Goal: Task Accomplishment & Management: Manage account settings

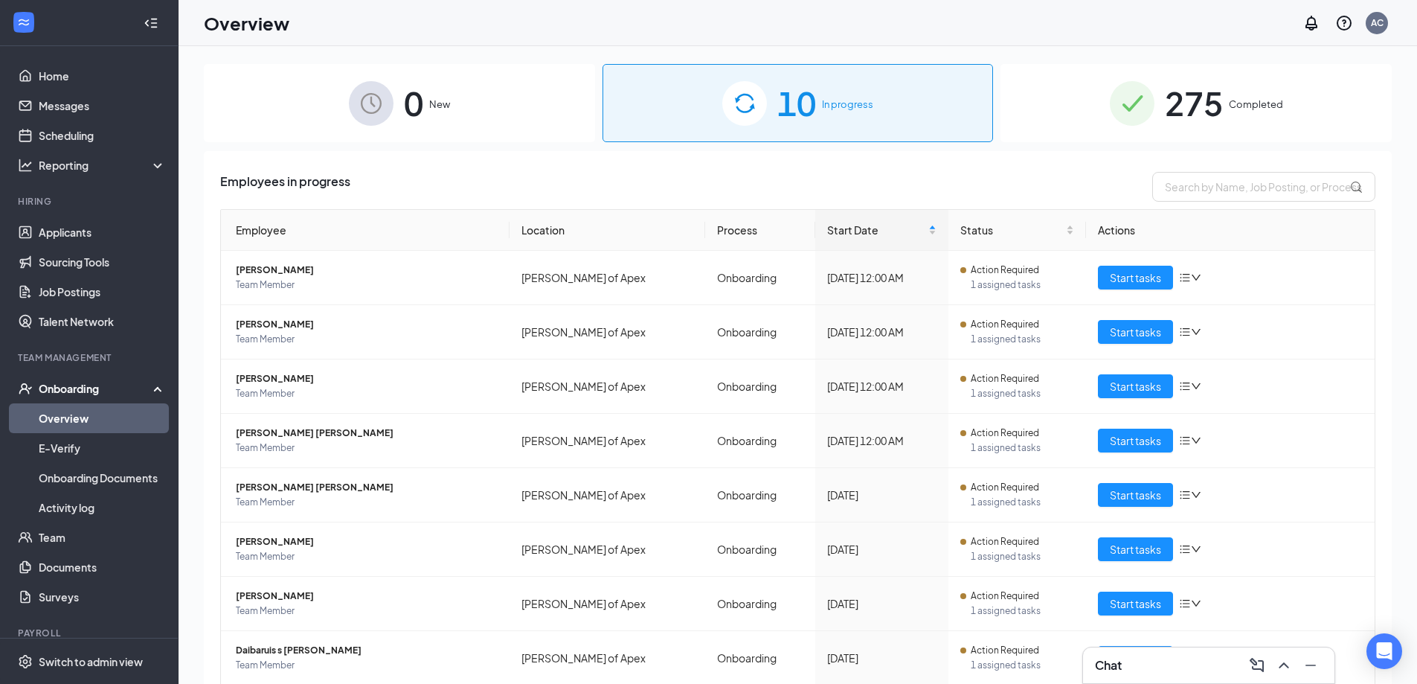
scroll to position [161, 0]
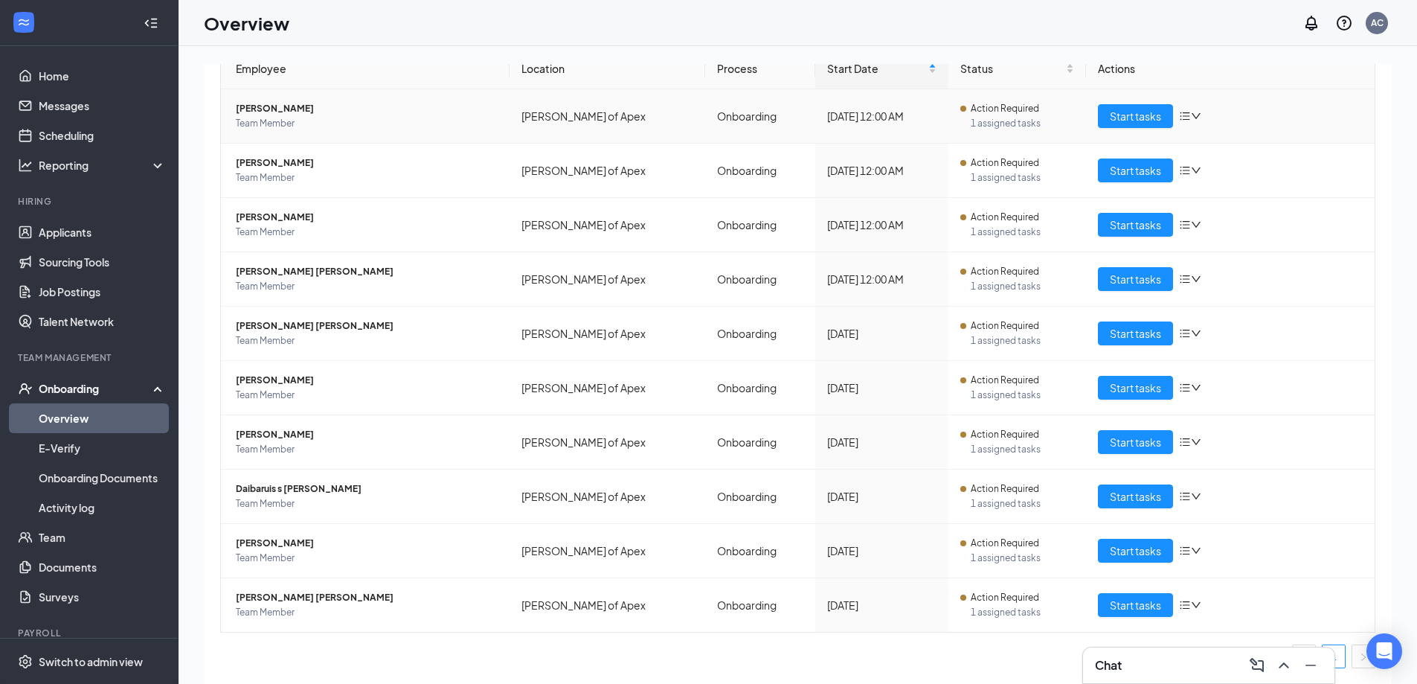
click at [283, 116] on span "Team Member" at bounding box center [367, 123] width 262 height 15
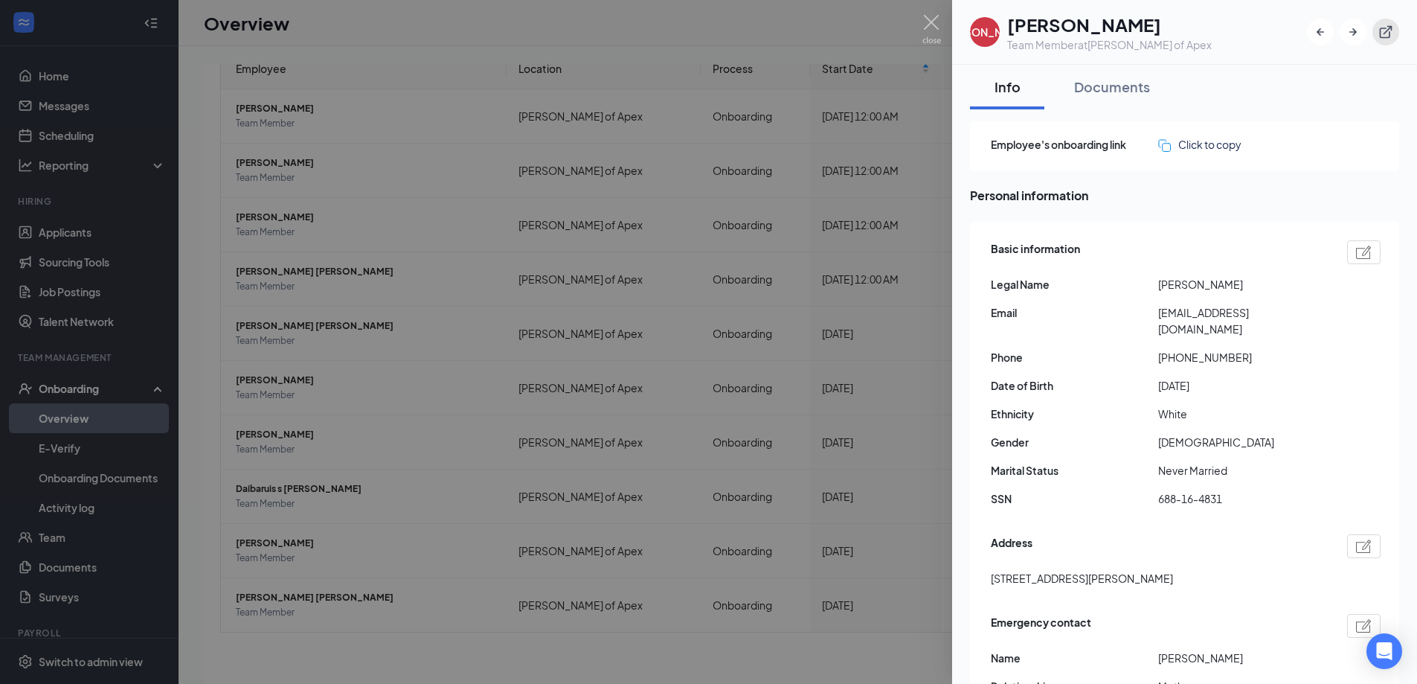
click at [1380, 33] on icon "ExternalLink" at bounding box center [1386, 32] width 13 height 13
click at [933, 22] on img at bounding box center [932, 29] width 19 height 29
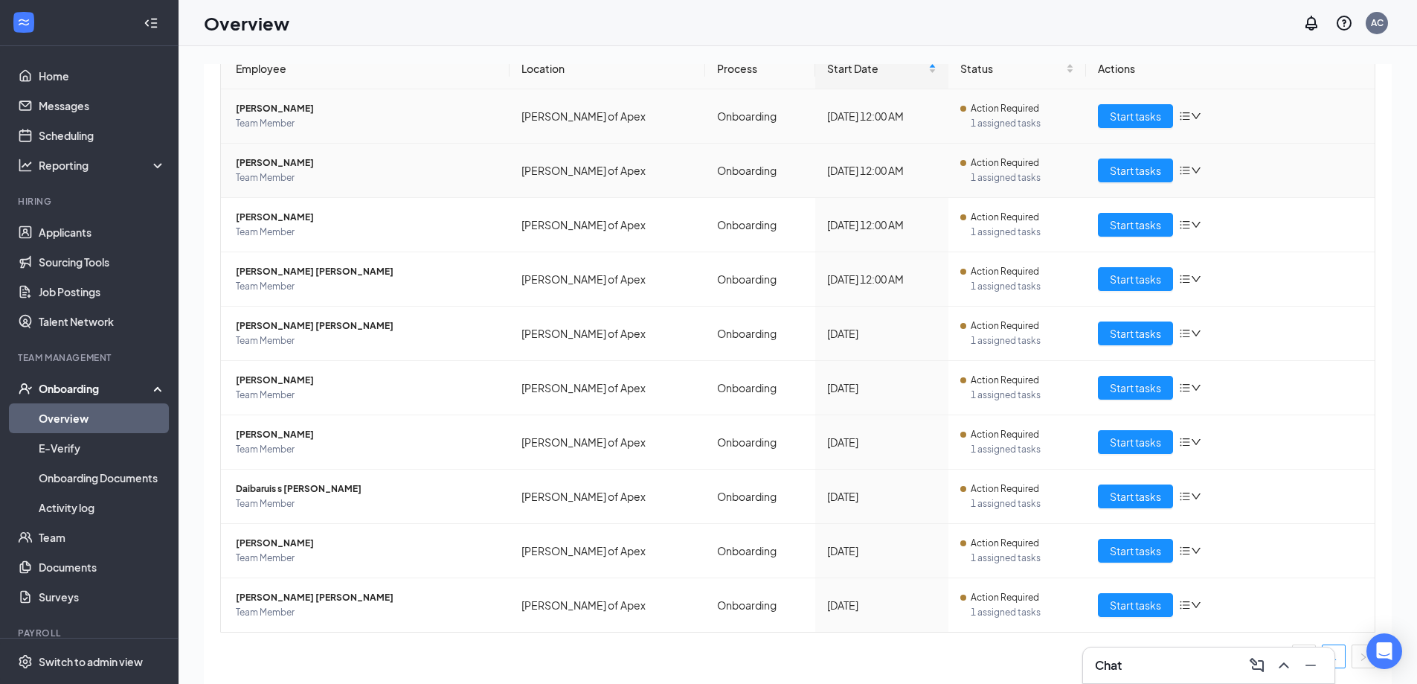
click at [269, 163] on span "Aazyan M Eman" at bounding box center [367, 163] width 262 height 15
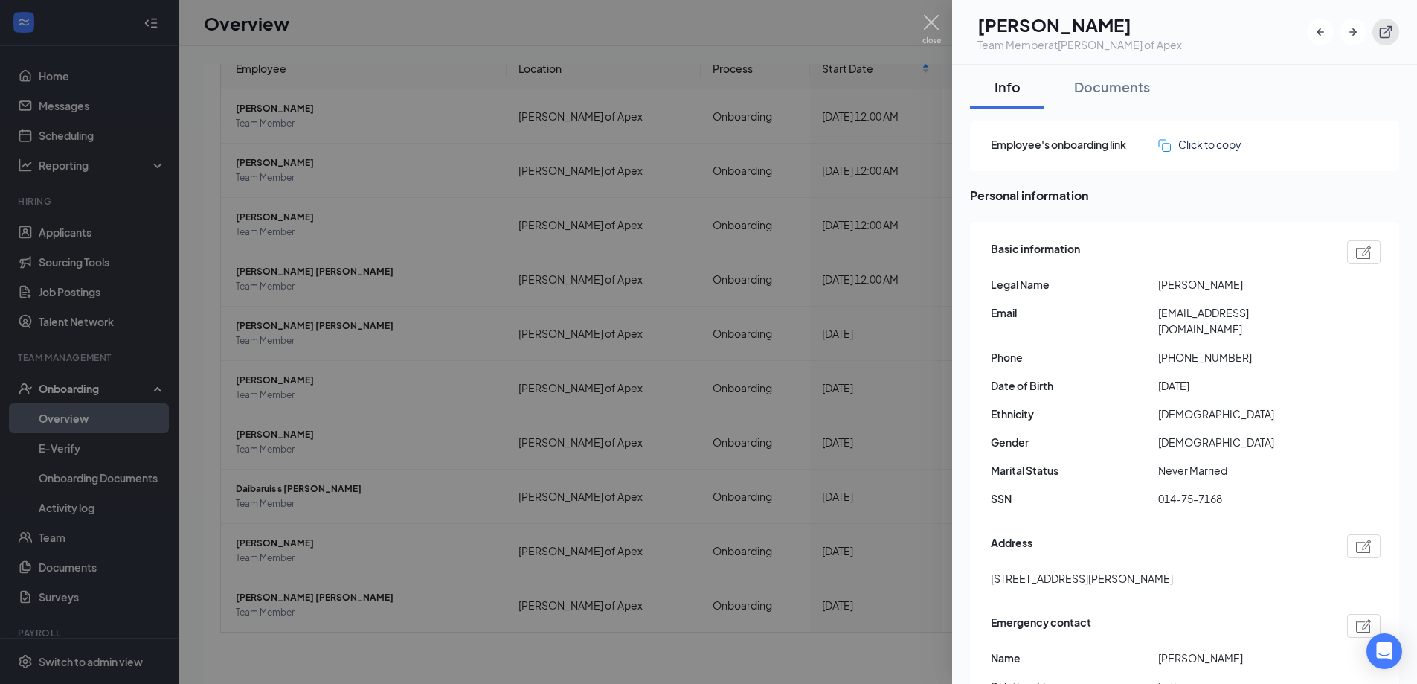
click at [1390, 36] on icon "ExternalLink" at bounding box center [1386, 32] width 13 height 13
click at [932, 16] on img at bounding box center [932, 29] width 19 height 29
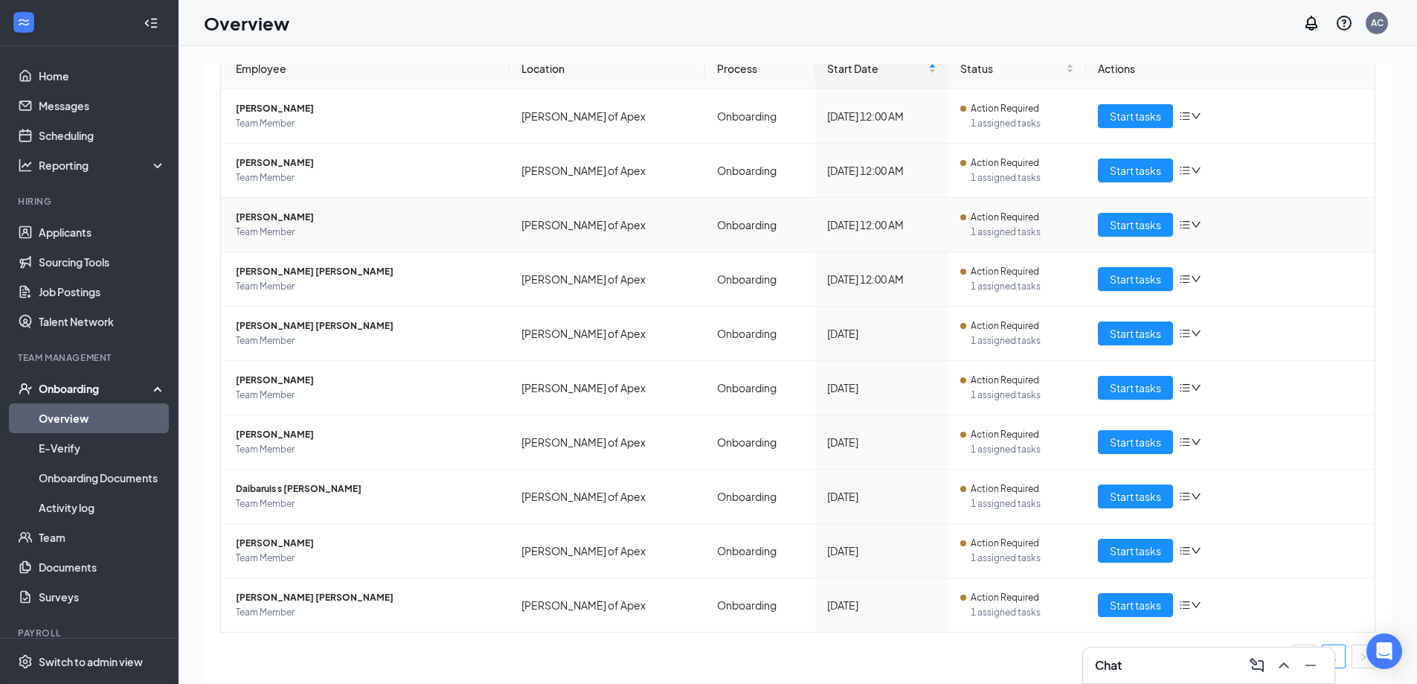
click at [283, 222] on span "[PERSON_NAME]" at bounding box center [367, 217] width 262 height 15
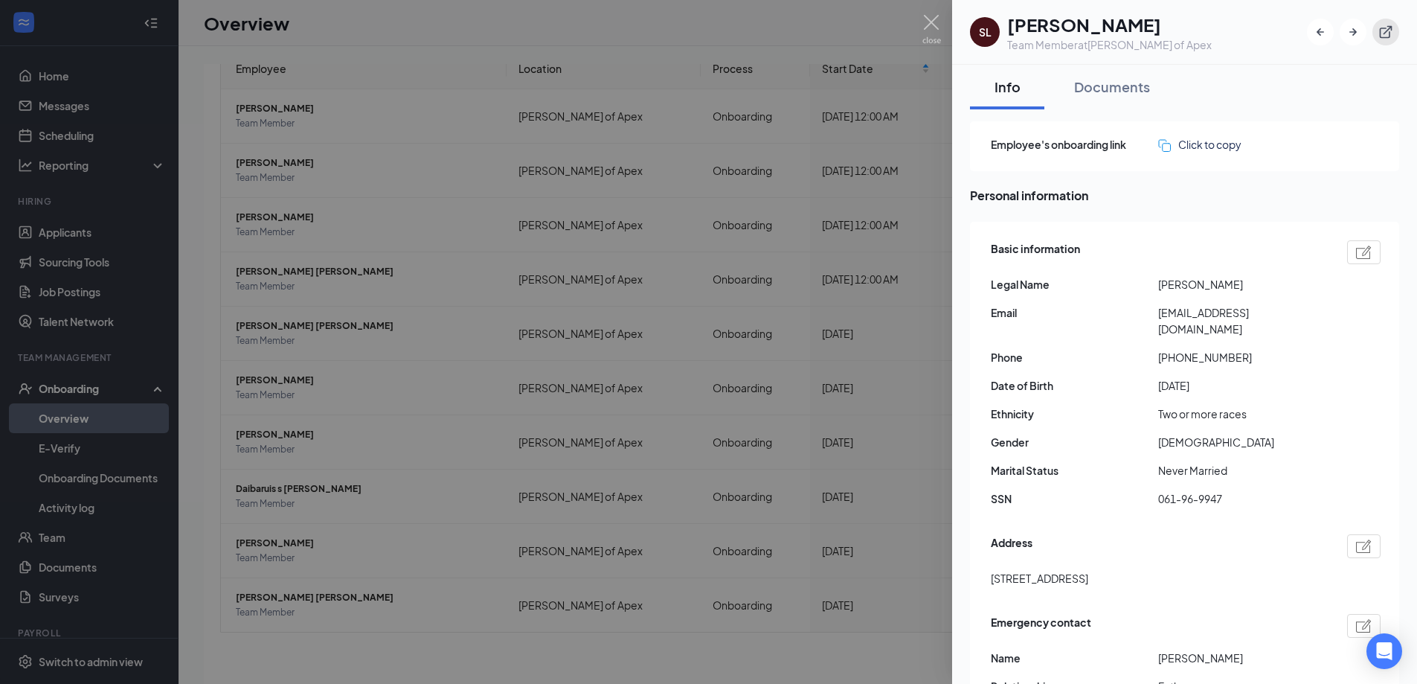
click at [1388, 34] on icon "ExternalLink" at bounding box center [1386, 32] width 15 height 15
drag, startPoint x: 938, startPoint y: 19, endPoint x: 502, endPoint y: 134, distance: 451.6
click at [938, 20] on img at bounding box center [932, 29] width 19 height 29
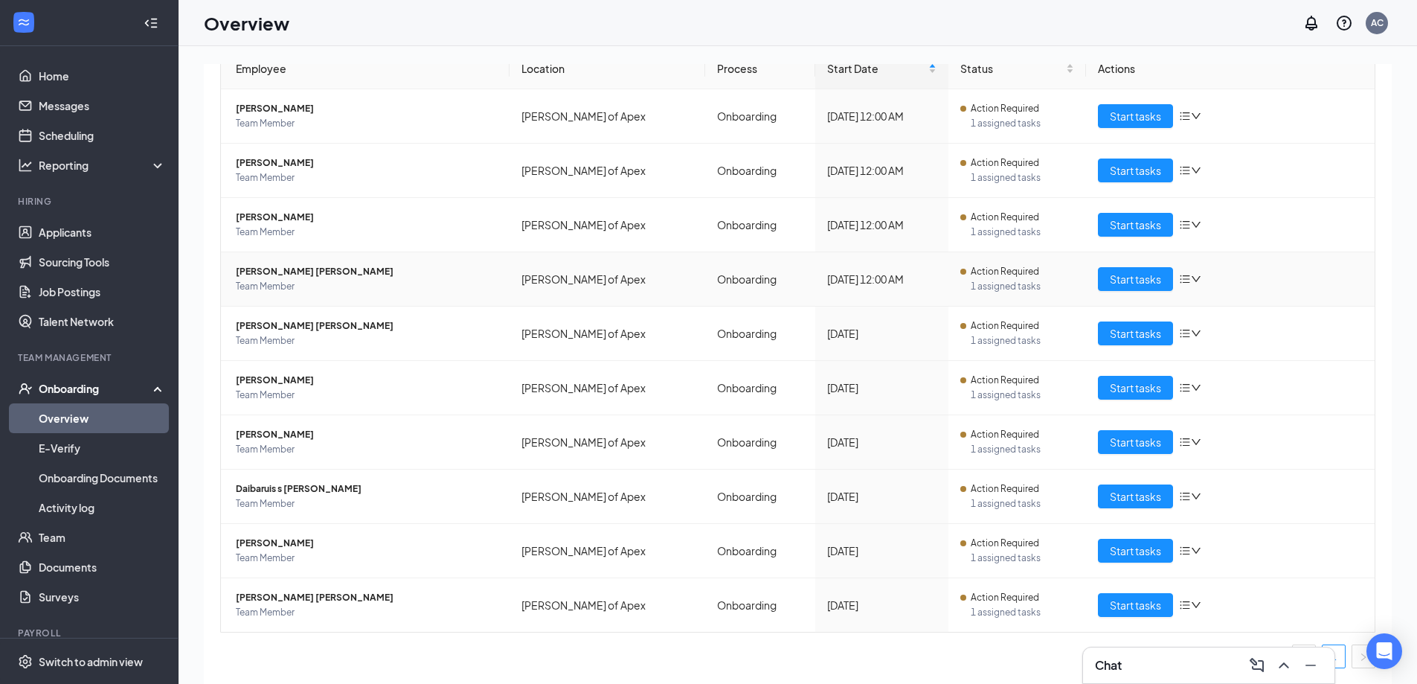
click at [292, 266] on span "Taha Redouane Rahmani" at bounding box center [367, 271] width 262 height 15
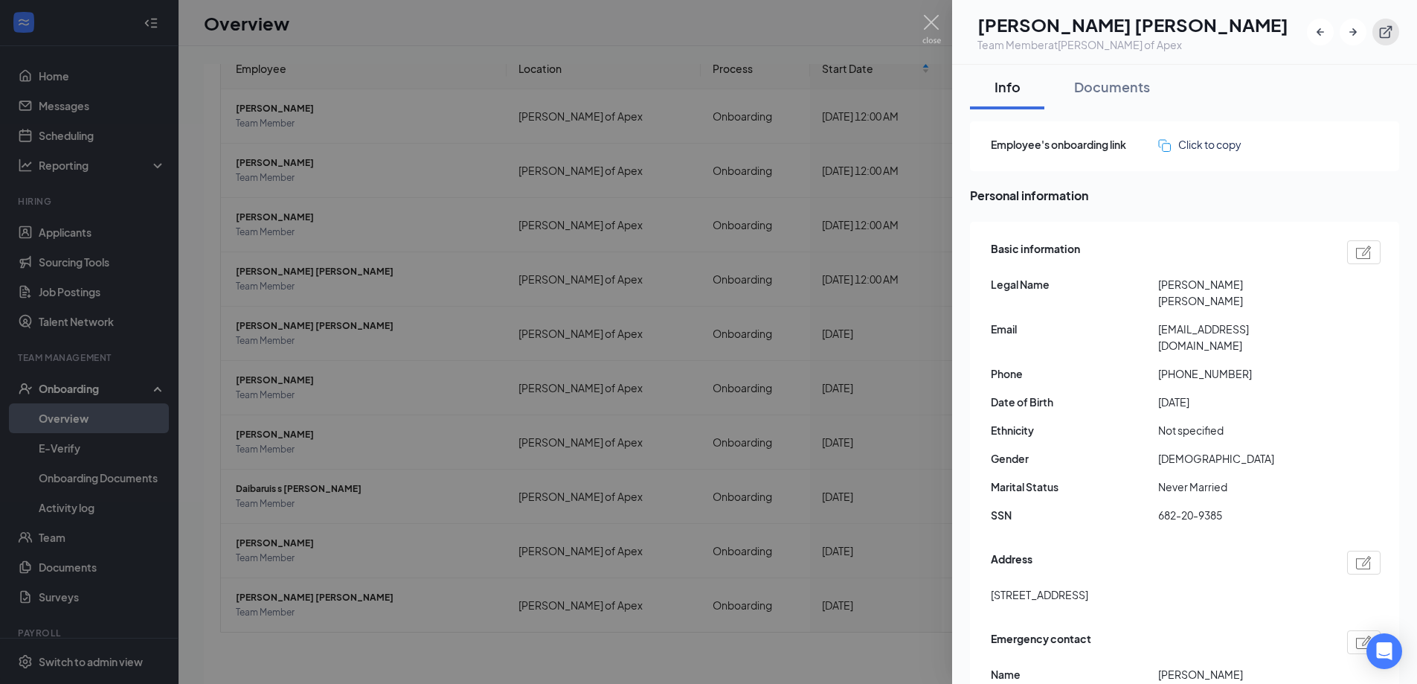
click at [1383, 32] on icon "ExternalLink" at bounding box center [1386, 32] width 15 height 15
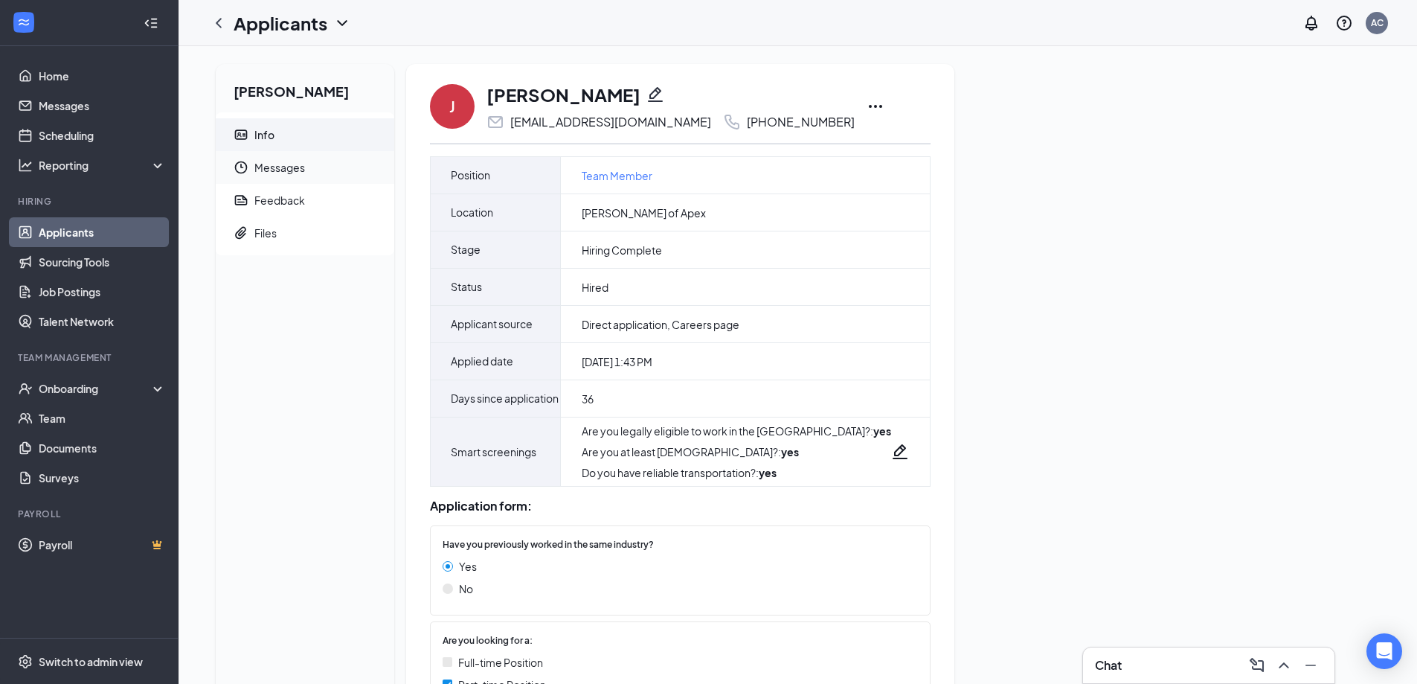
click at [285, 170] on span "Messages" at bounding box center [318, 167] width 128 height 33
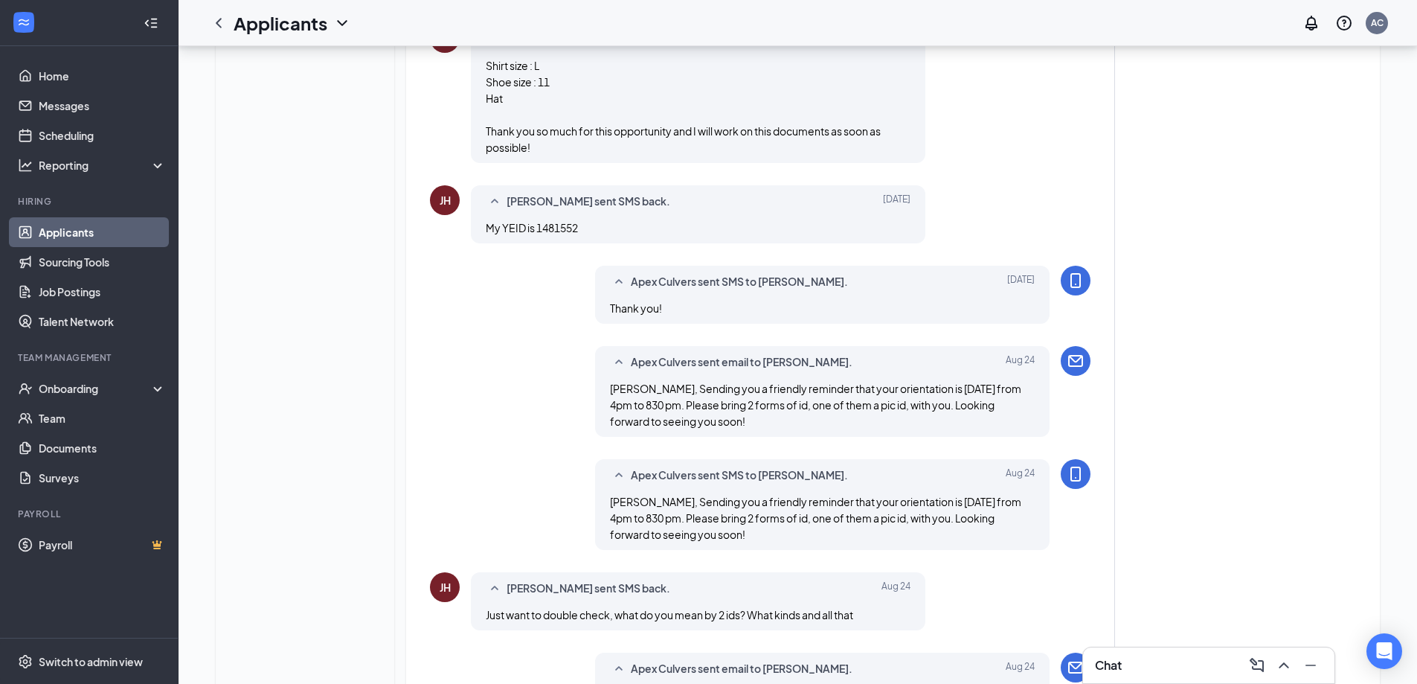
scroll to position [1383, 0]
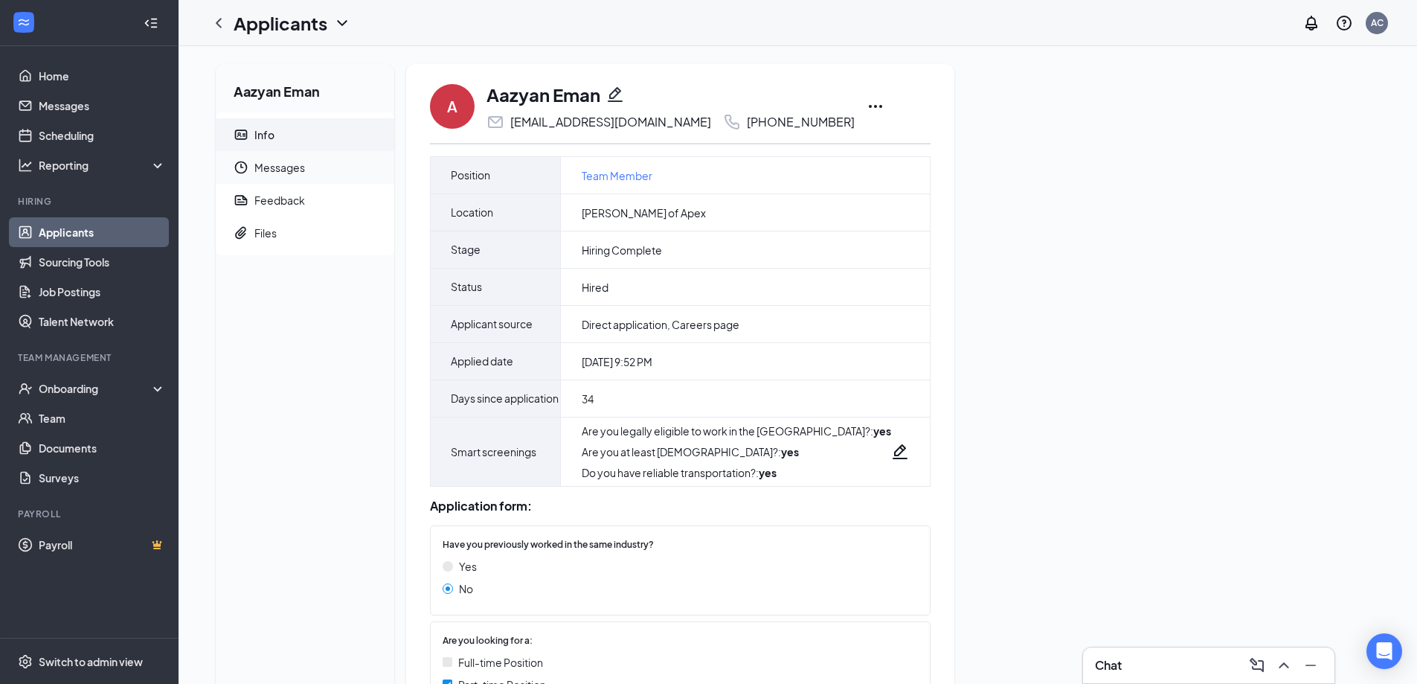
click at [281, 162] on span "Messages" at bounding box center [318, 167] width 128 height 33
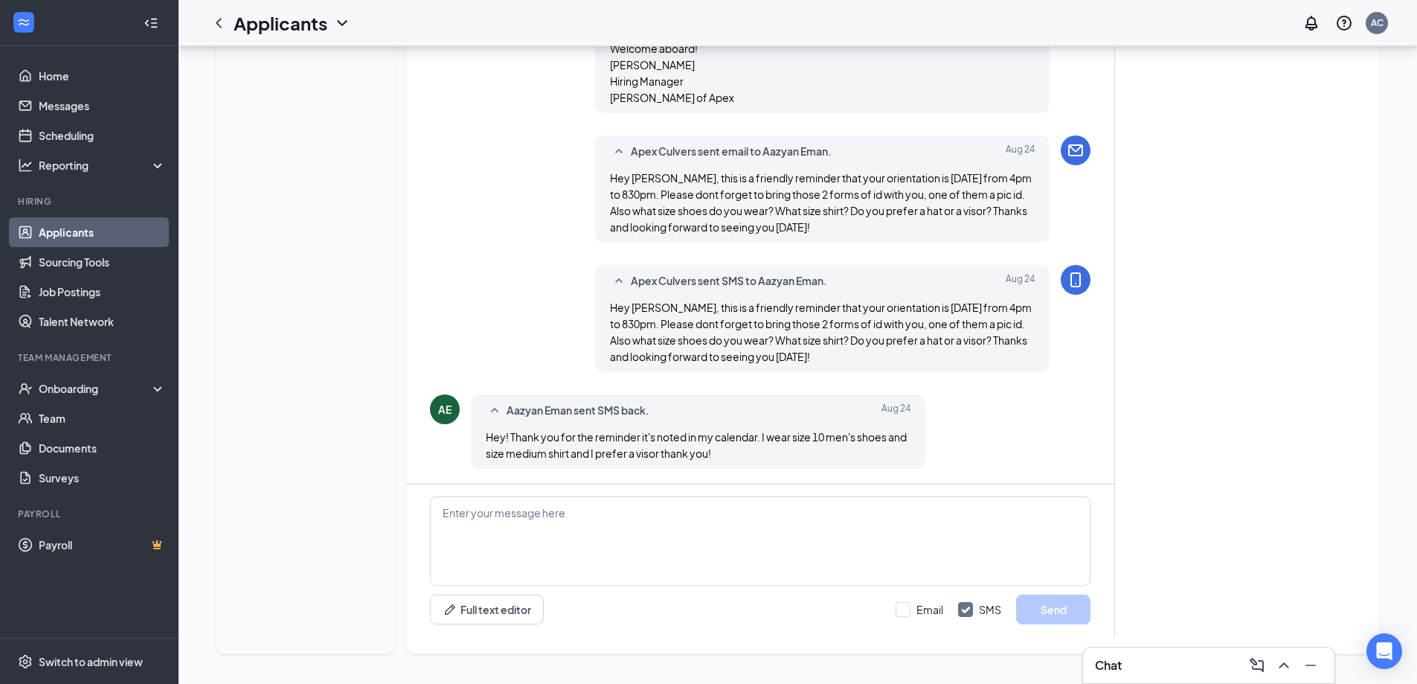
scroll to position [1458, 0]
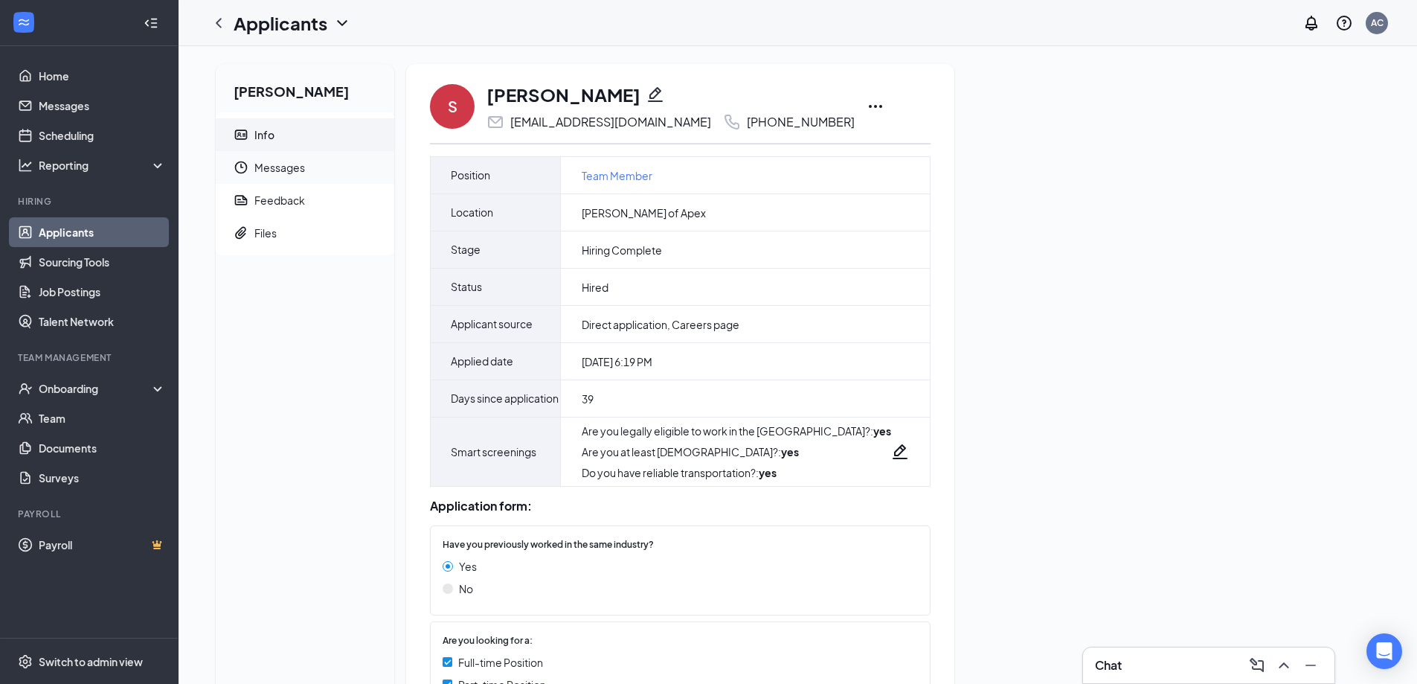
click at [287, 170] on span "Messages" at bounding box center [318, 167] width 128 height 33
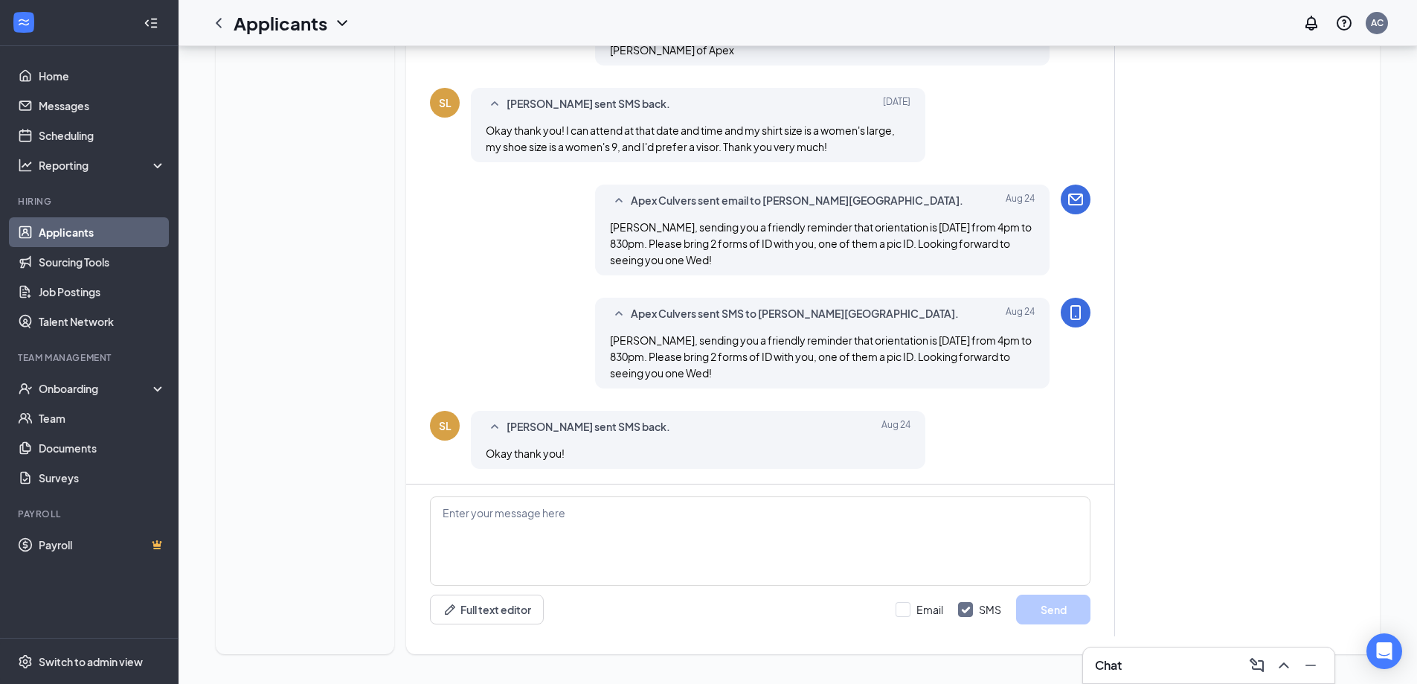
scroll to position [1451, 0]
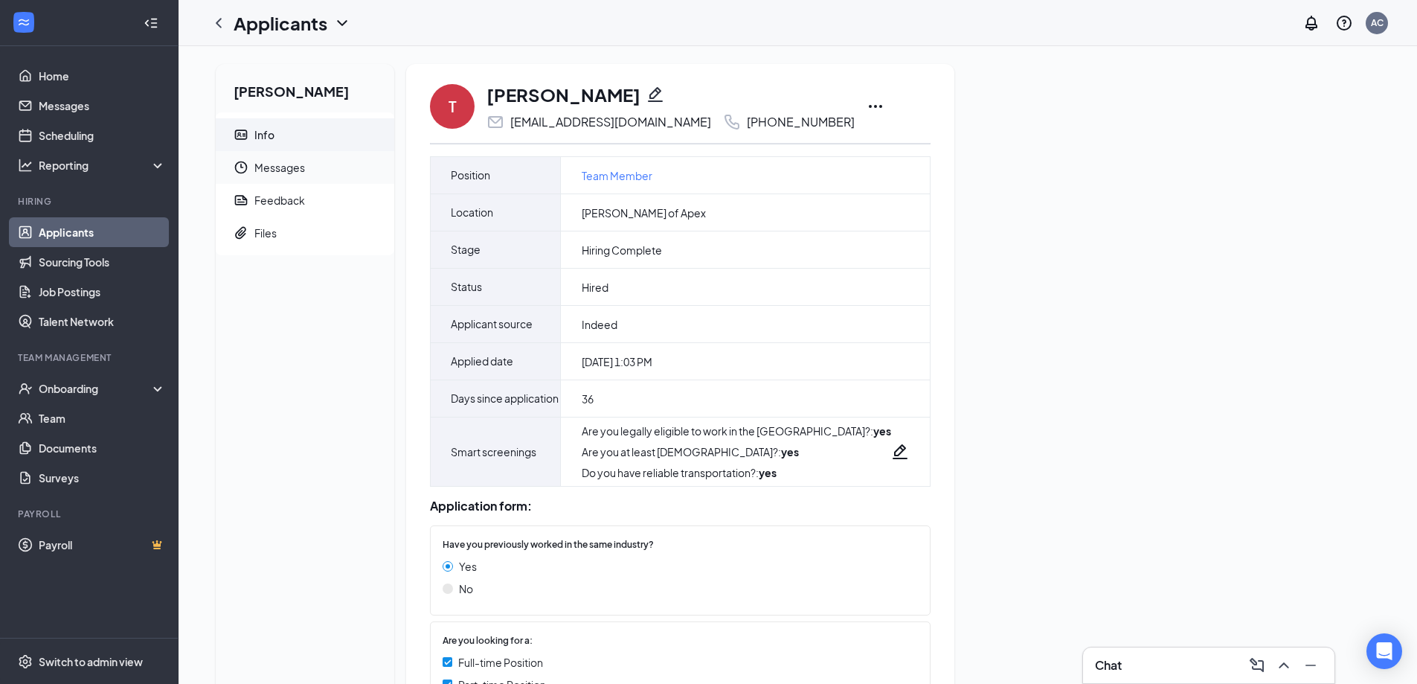
click at [275, 164] on span "Messages" at bounding box center [318, 167] width 128 height 33
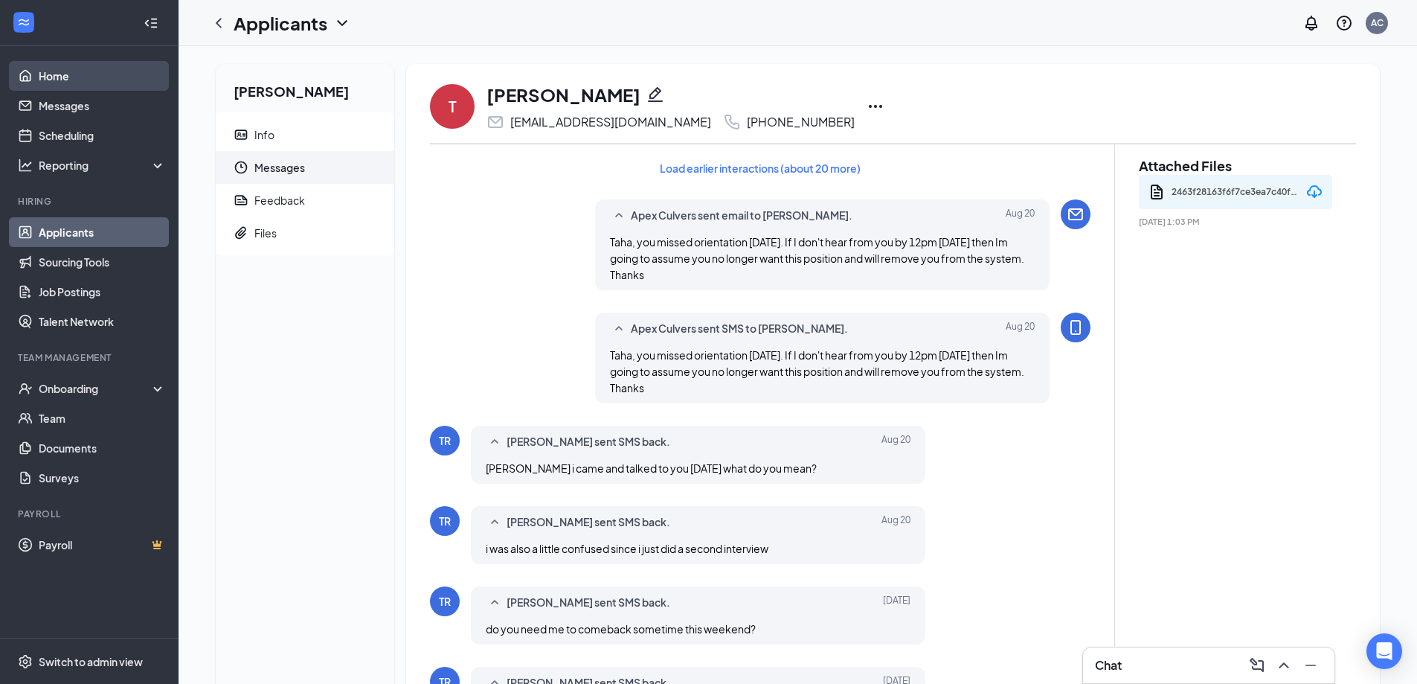
click at [65, 77] on link "Home" at bounding box center [102, 76] width 127 height 30
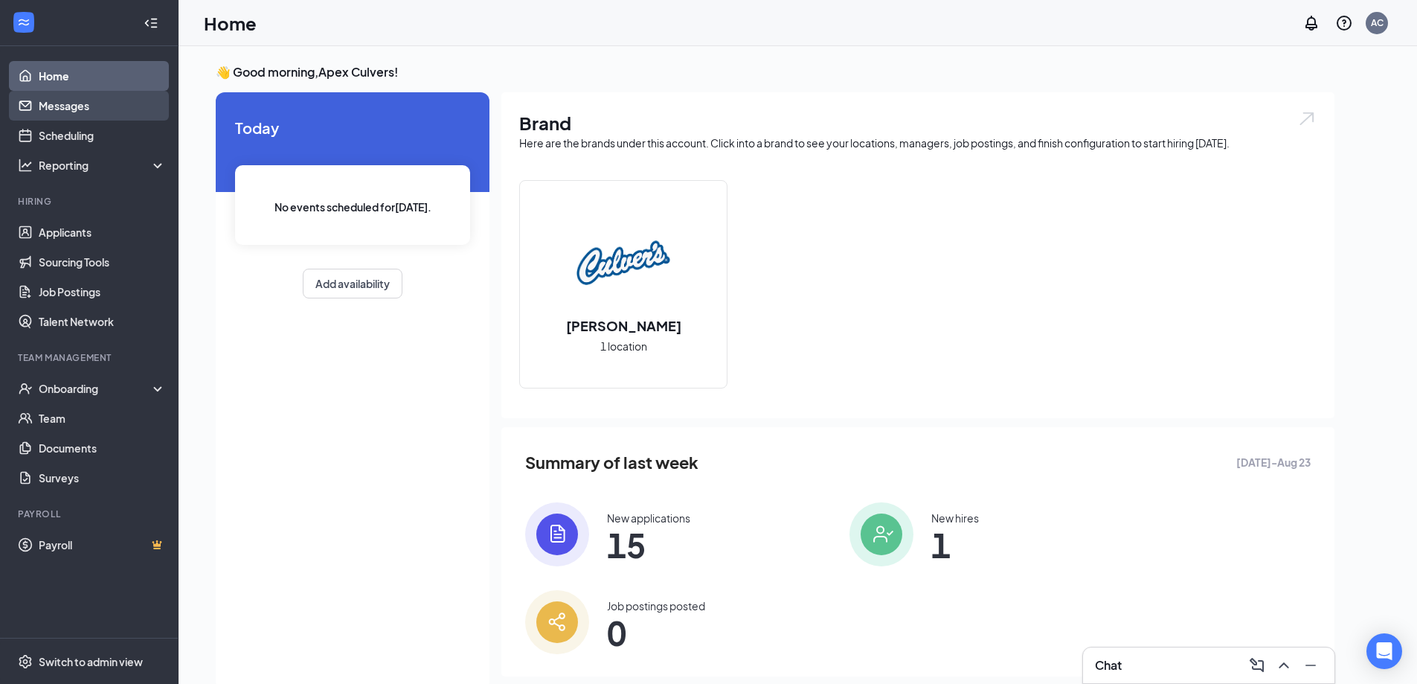
click at [81, 107] on link "Messages" at bounding box center [102, 106] width 127 height 30
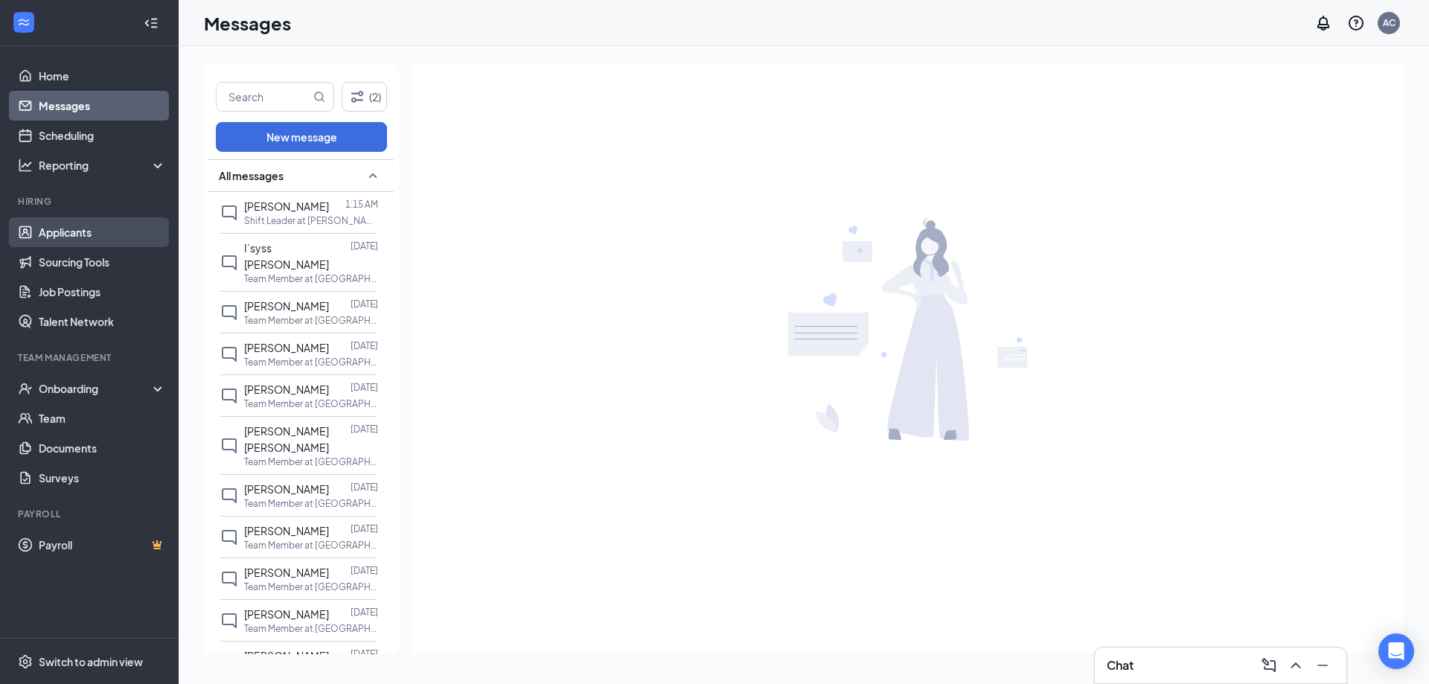
click at [83, 231] on link "Applicants" at bounding box center [102, 232] width 127 height 30
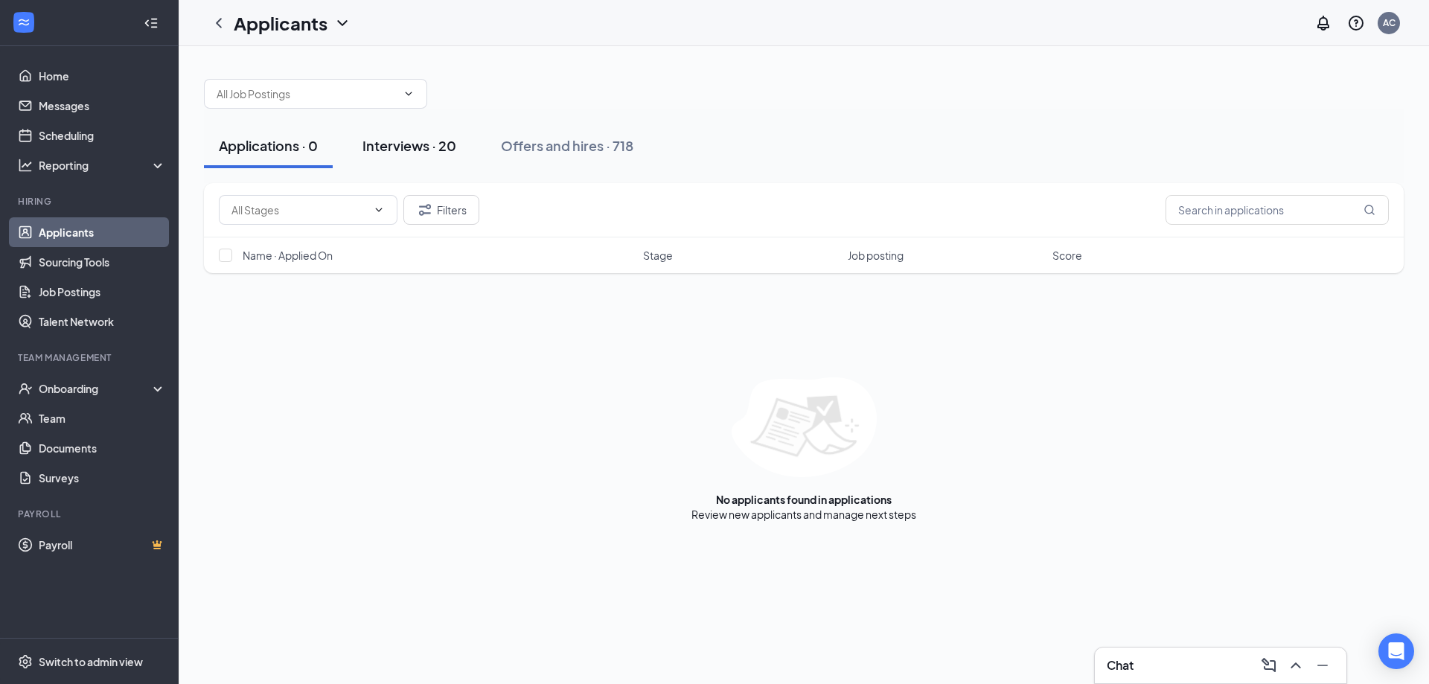
click at [401, 146] on div "Interviews · 20" at bounding box center [409, 145] width 94 height 19
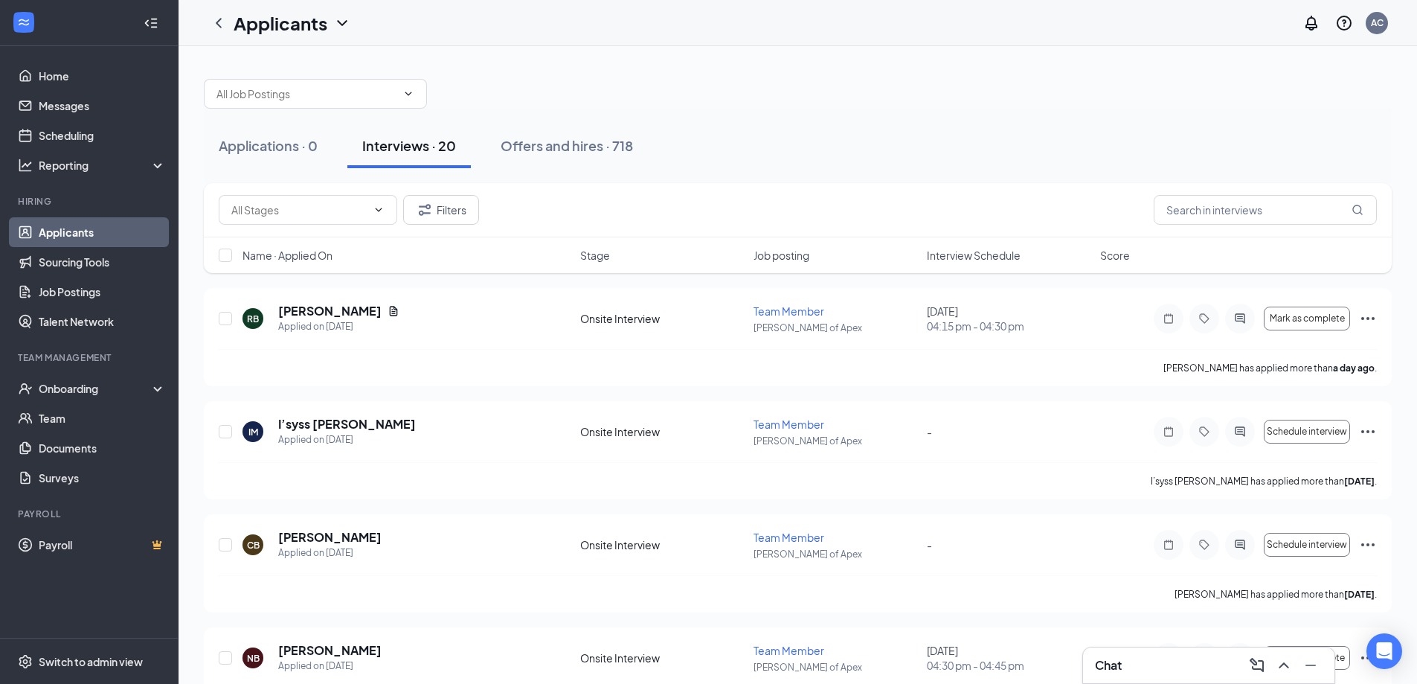
click at [938, 255] on span "Interview Schedule" at bounding box center [974, 255] width 94 height 15
click at [941, 253] on span "Interview Schedule" at bounding box center [974, 255] width 94 height 15
click at [1372, 317] on icon "Ellipses" at bounding box center [1368, 319] width 18 height 18
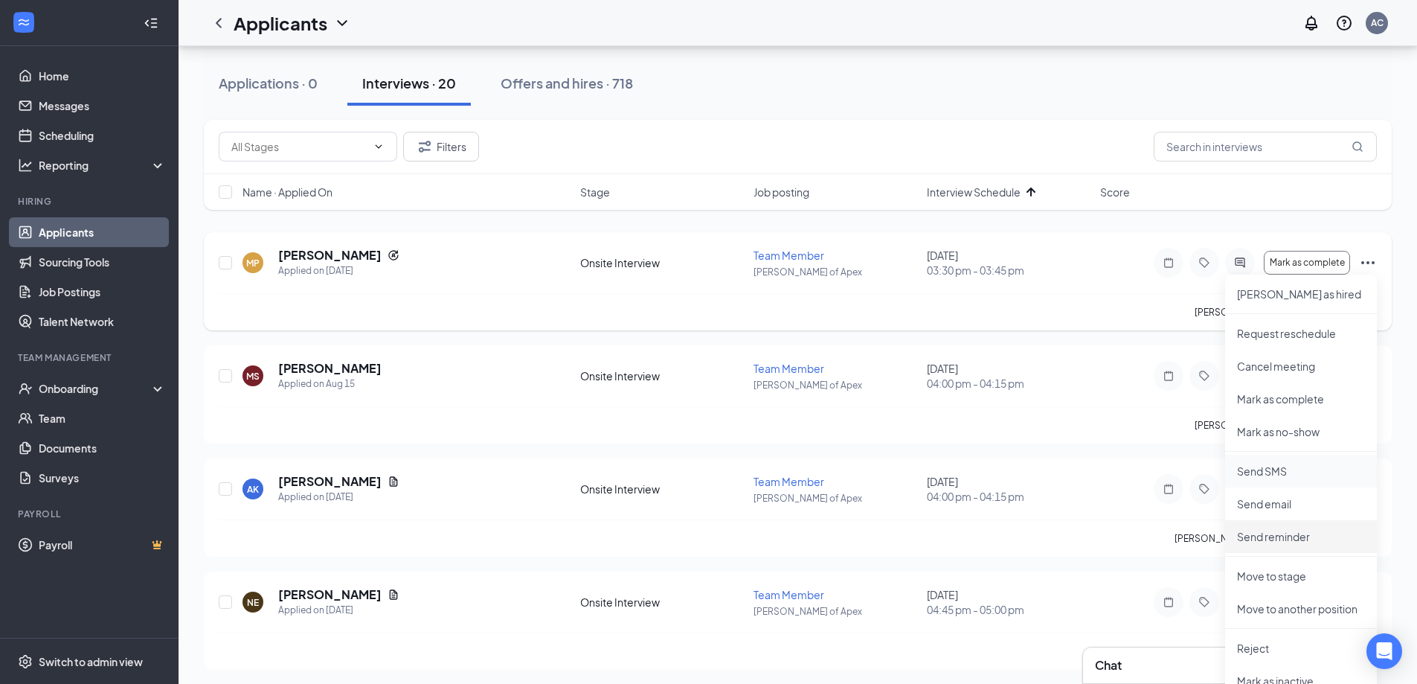
scroll to position [149, 0]
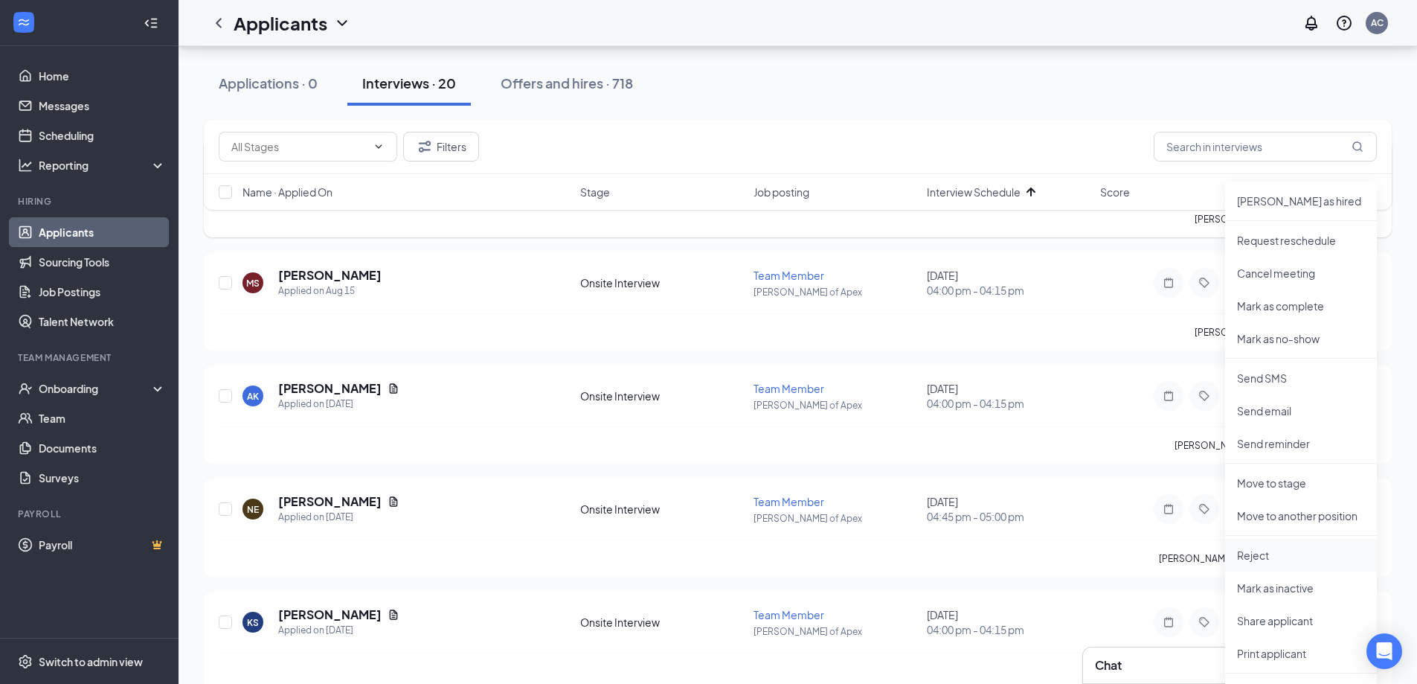
click at [1285, 555] on p "Reject" at bounding box center [1301, 555] width 128 height 15
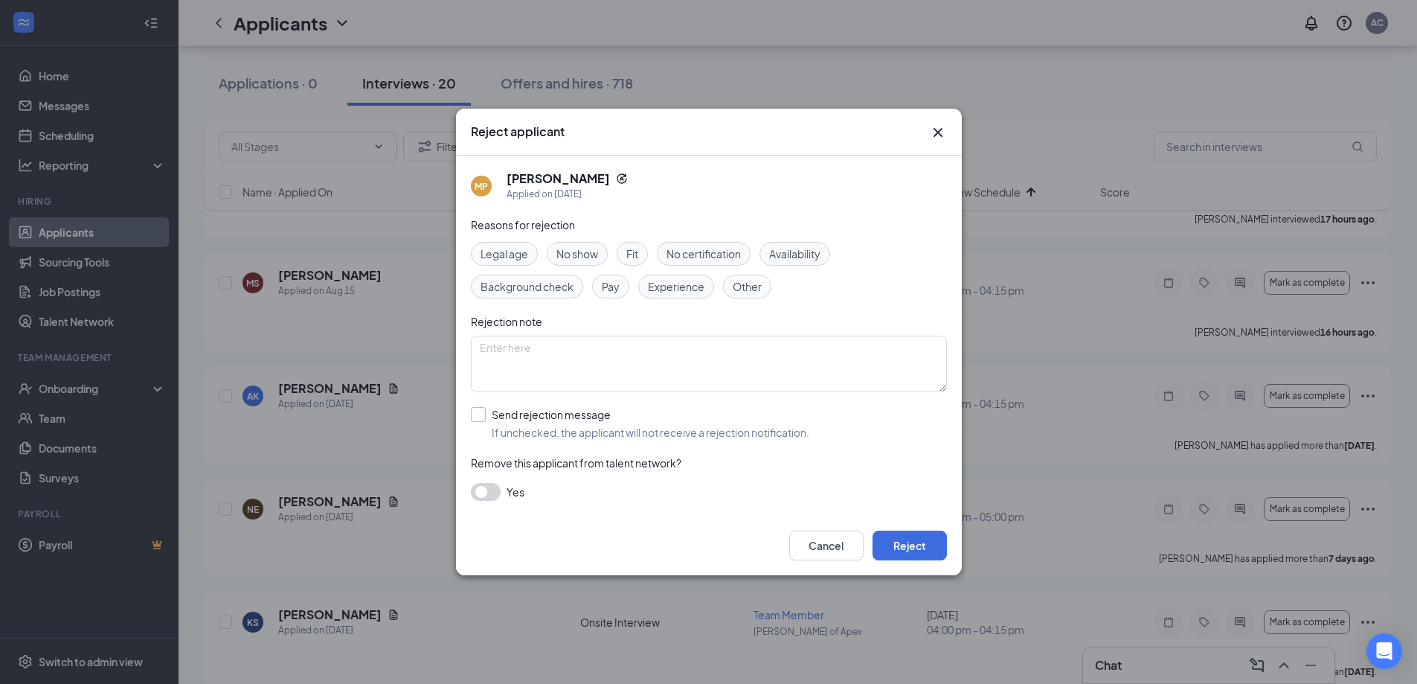
click at [481, 413] on input "Send rejection message If unchecked, the applicant will not receive a rejection…" at bounding box center [640, 423] width 339 height 33
checkbox input "true"
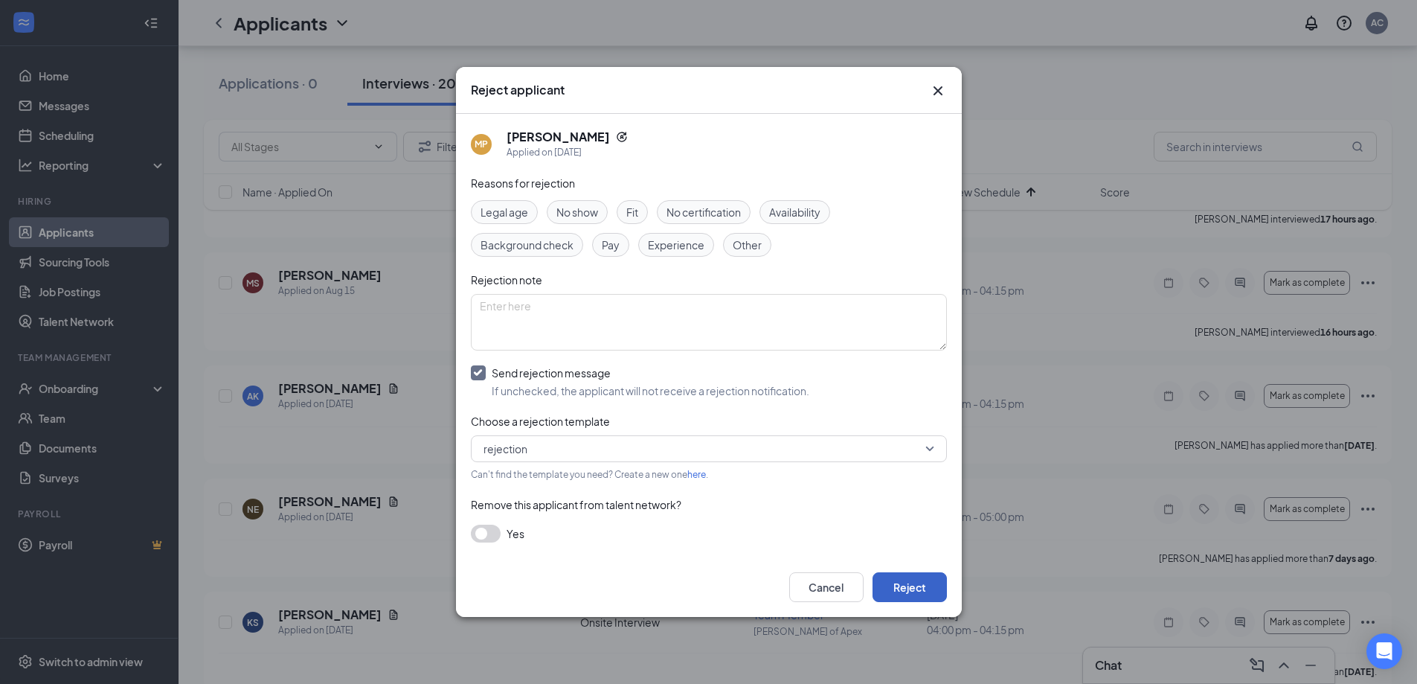
click at [902, 584] on button "Reject" at bounding box center [910, 587] width 74 height 30
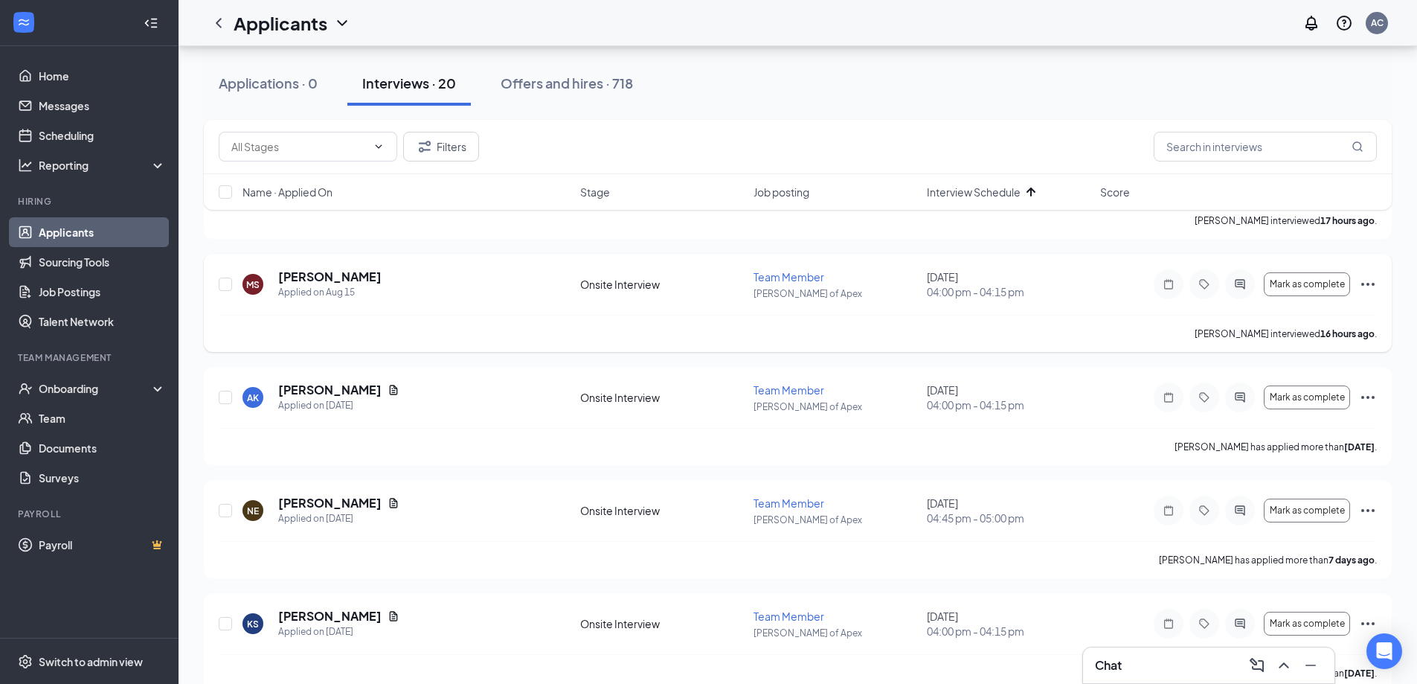
click at [1365, 283] on icon "Ellipses" at bounding box center [1368, 284] width 18 height 18
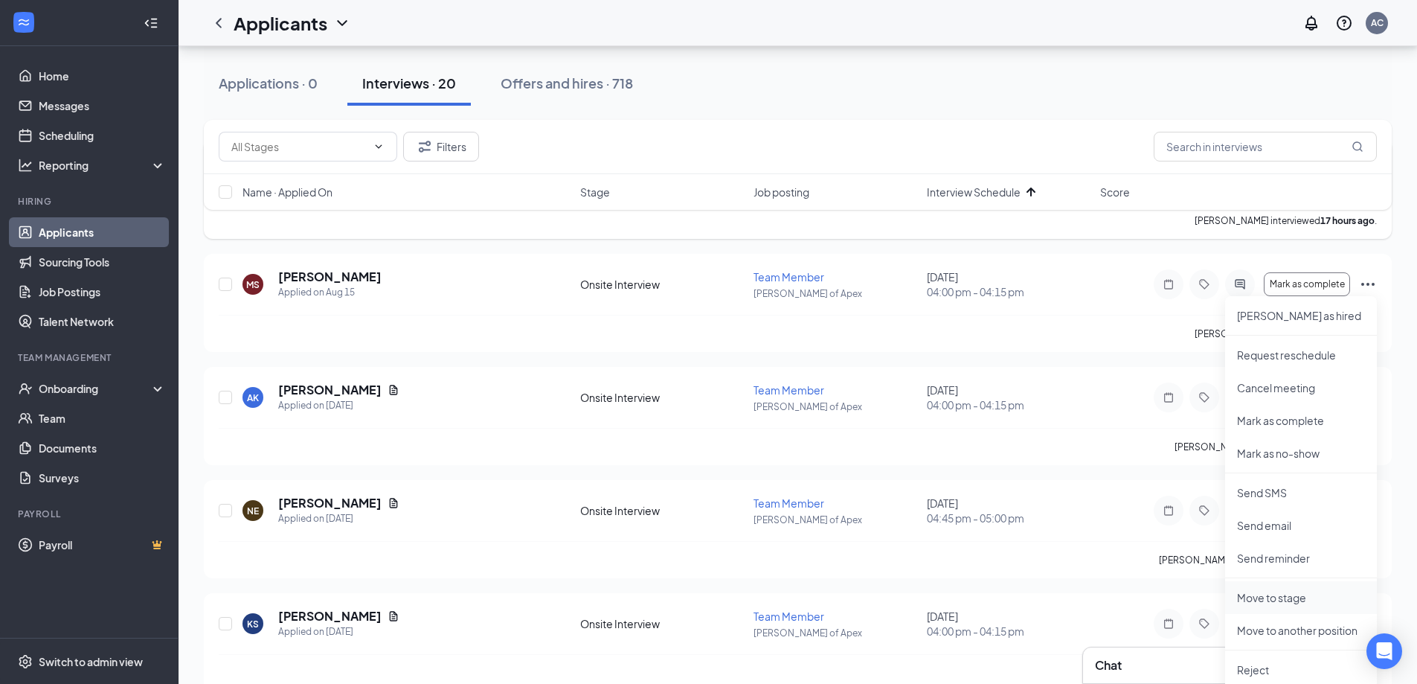
scroll to position [223, 0]
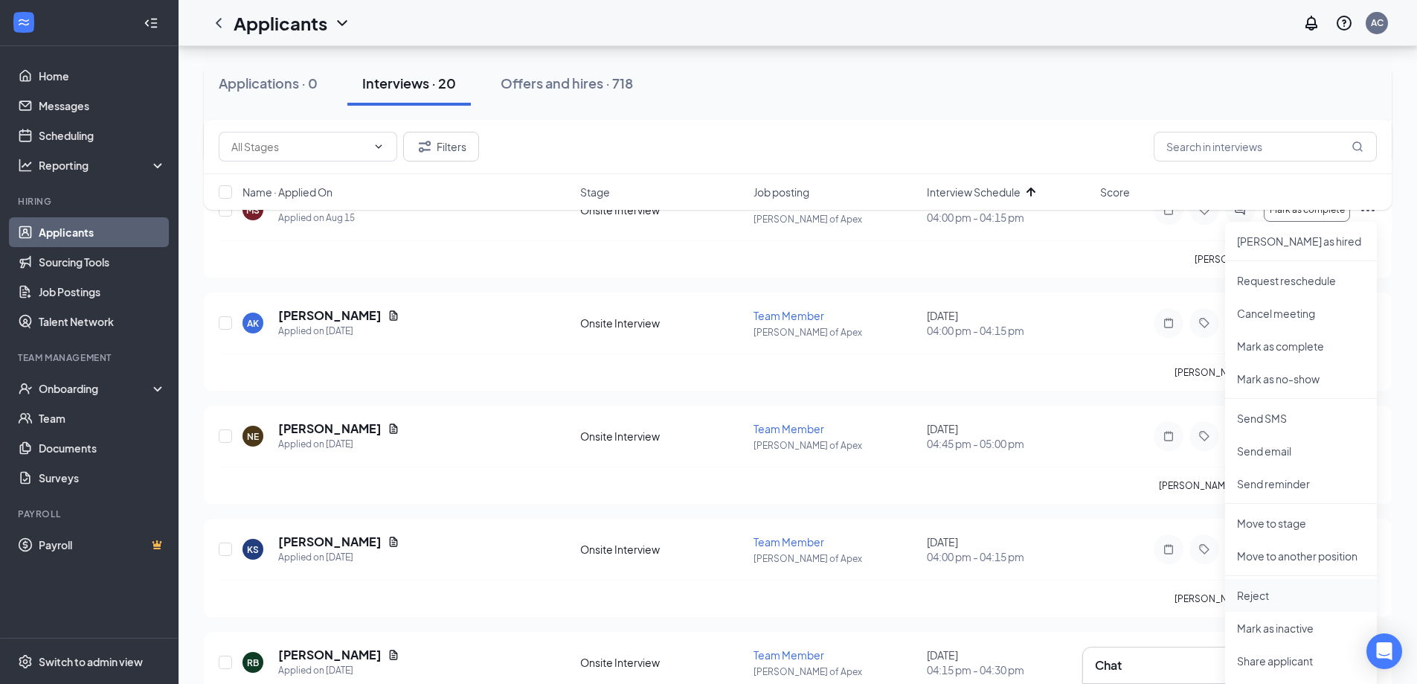
click at [1256, 593] on p "Reject" at bounding box center [1301, 595] width 128 height 15
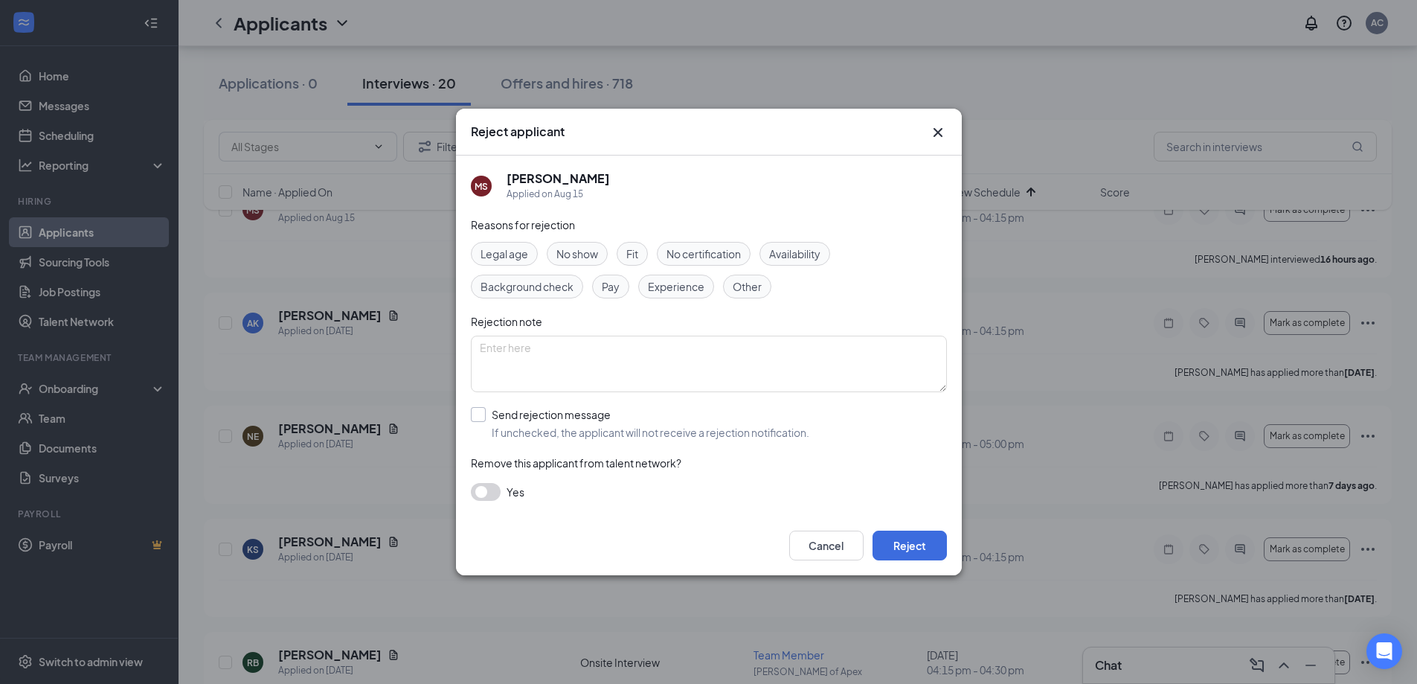
click at [484, 414] on input "Send rejection message If unchecked, the applicant will not receive a rejection…" at bounding box center [640, 423] width 339 height 33
checkbox input "true"
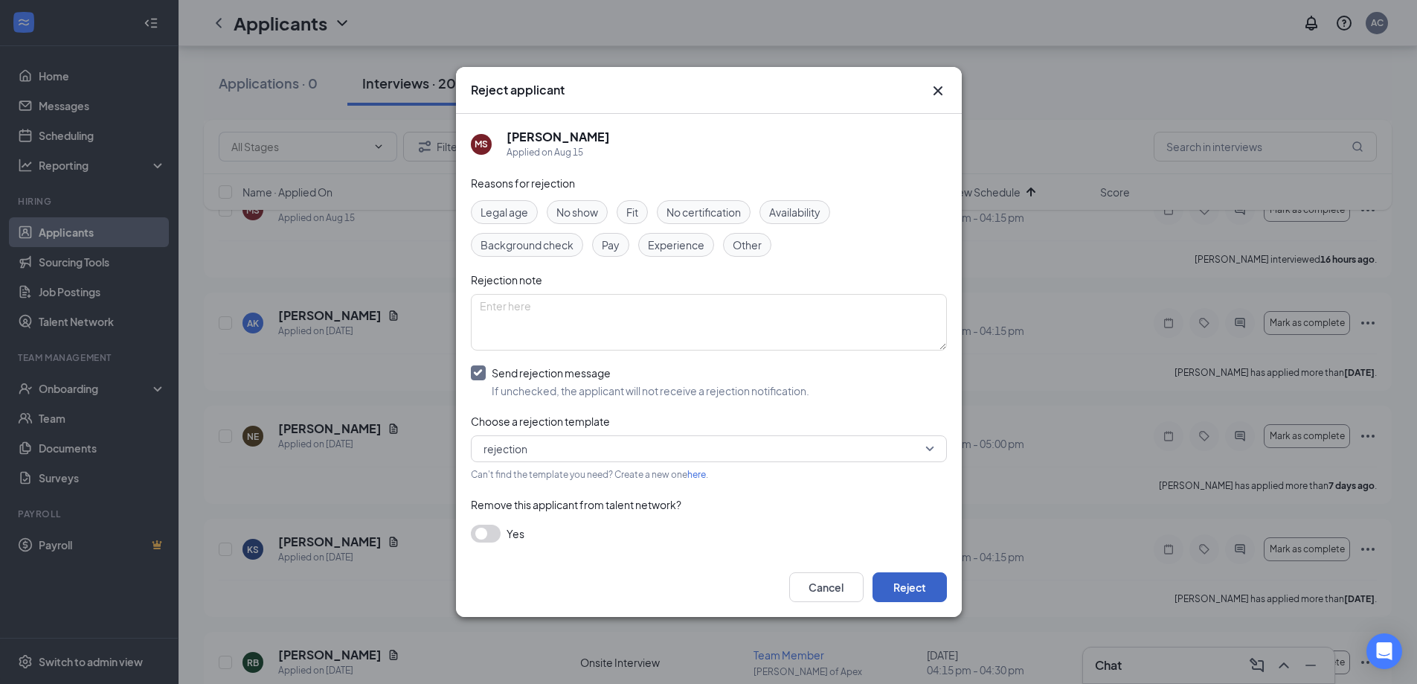
click at [918, 585] on button "Reject" at bounding box center [910, 587] width 74 height 30
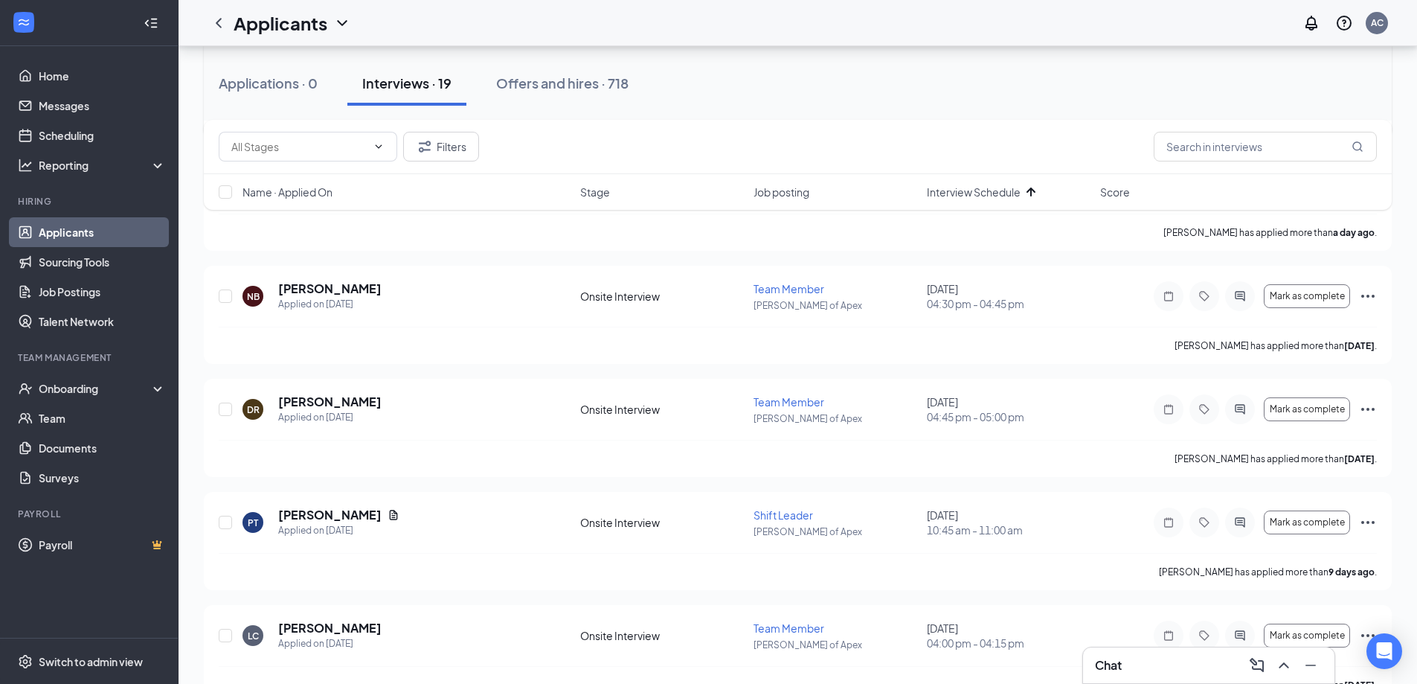
scroll to position [595, 0]
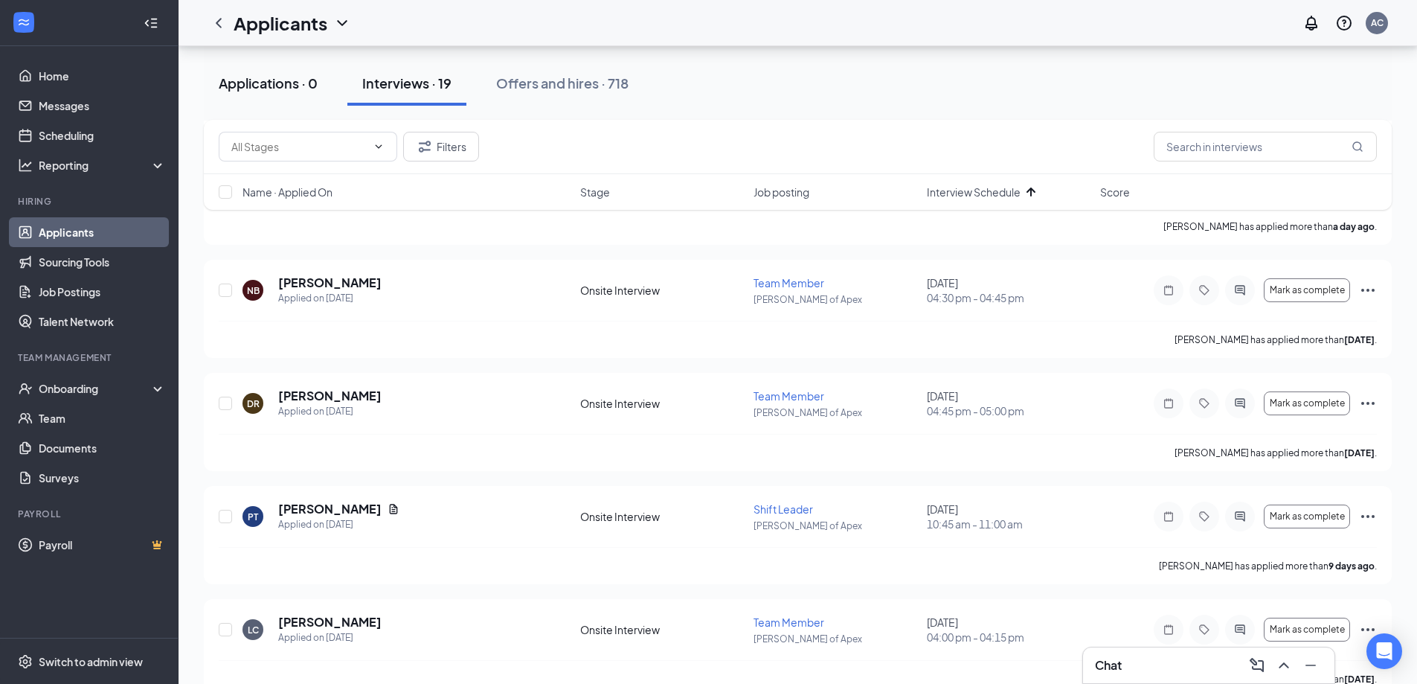
click at [288, 90] on div "Applications · 0" at bounding box center [268, 83] width 99 height 19
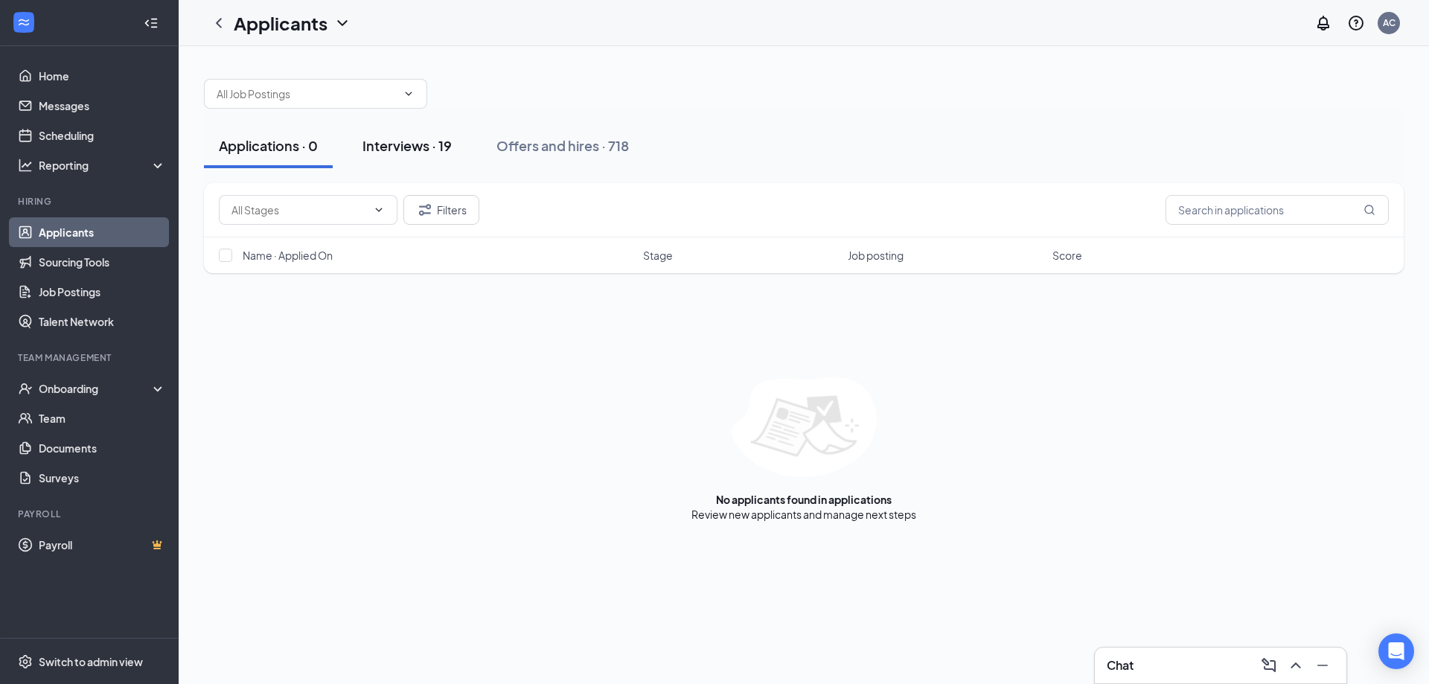
click at [423, 141] on div "Interviews · 19" at bounding box center [406, 145] width 89 height 19
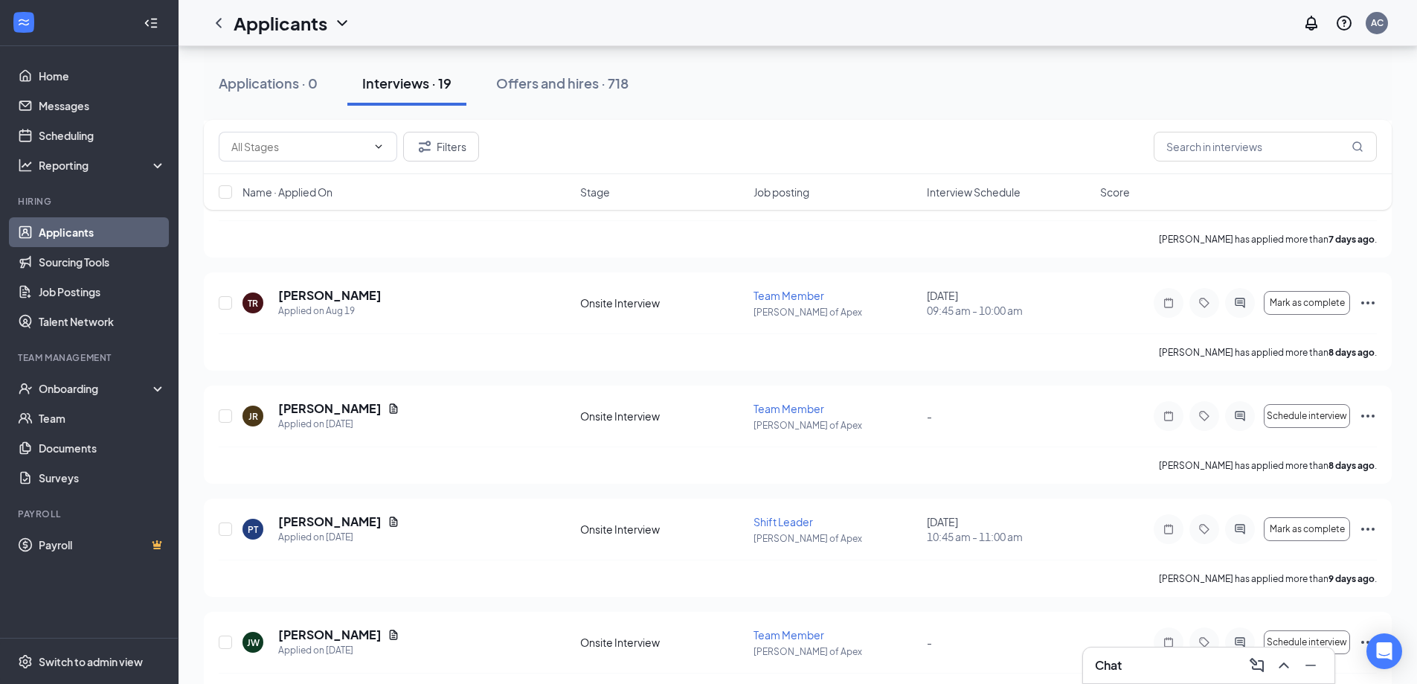
scroll to position [1191, 0]
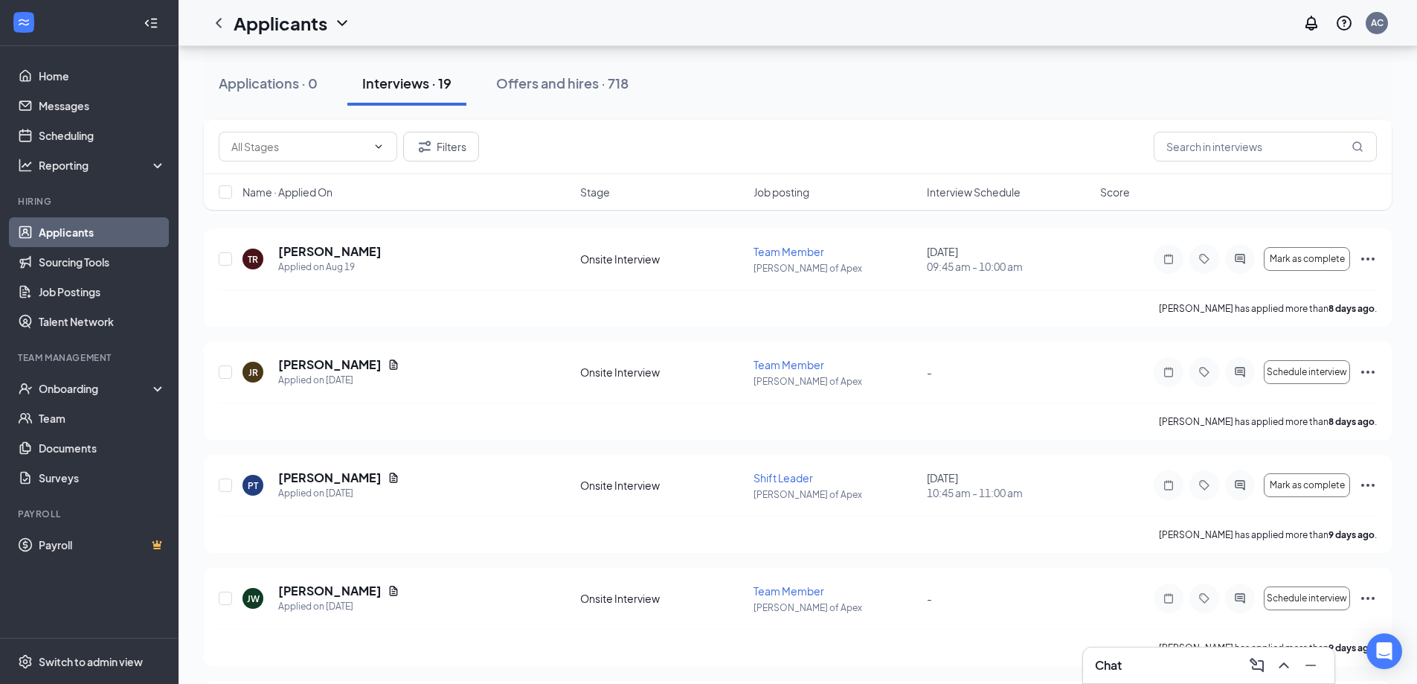
click at [970, 186] on span "Interview Schedule" at bounding box center [974, 192] width 94 height 15
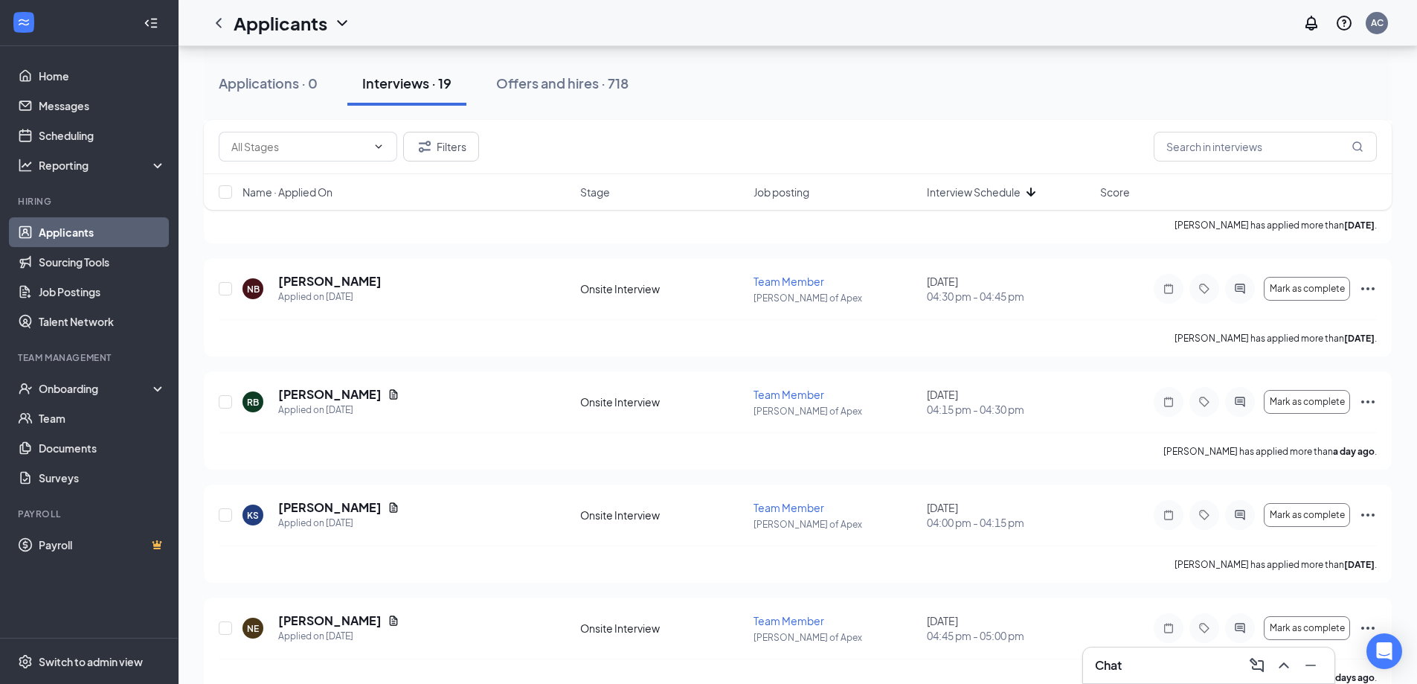
click at [980, 190] on span "Interview Schedule" at bounding box center [974, 192] width 94 height 15
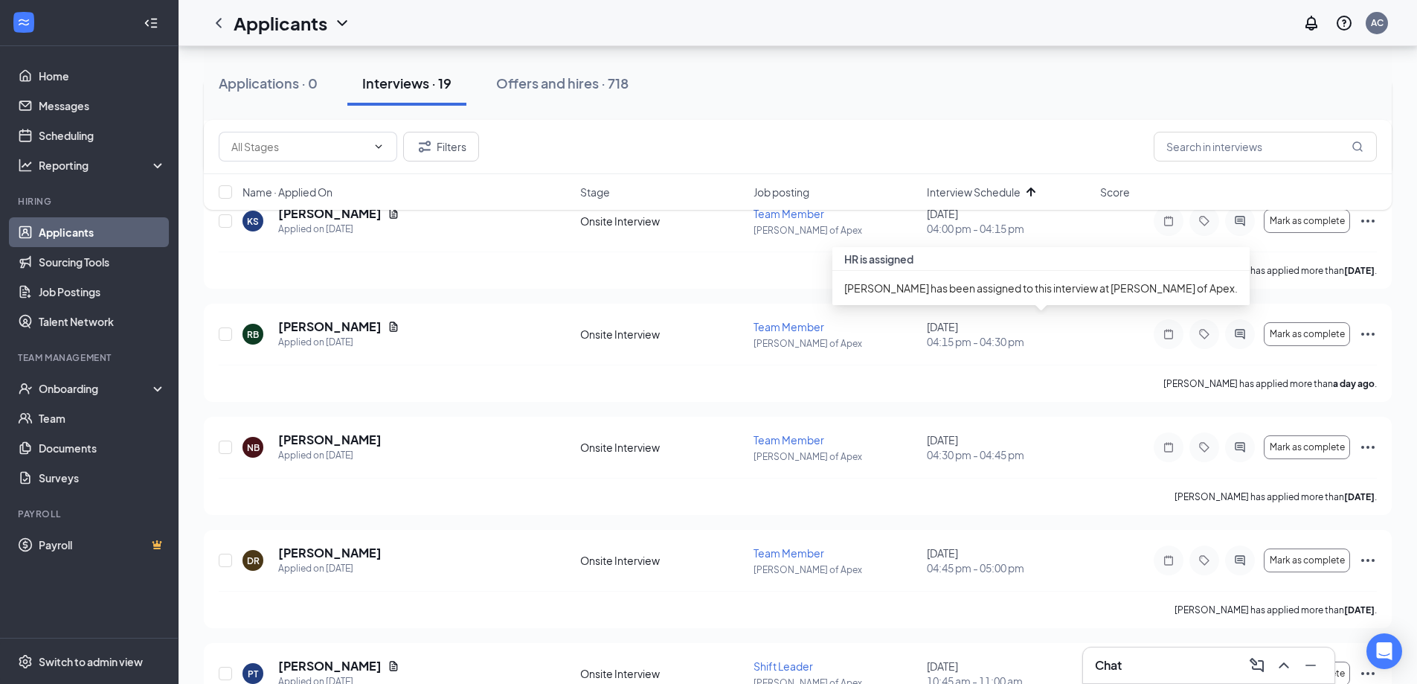
scroll to position [298, 0]
